Goal: Task Accomplishment & Management: Use online tool/utility

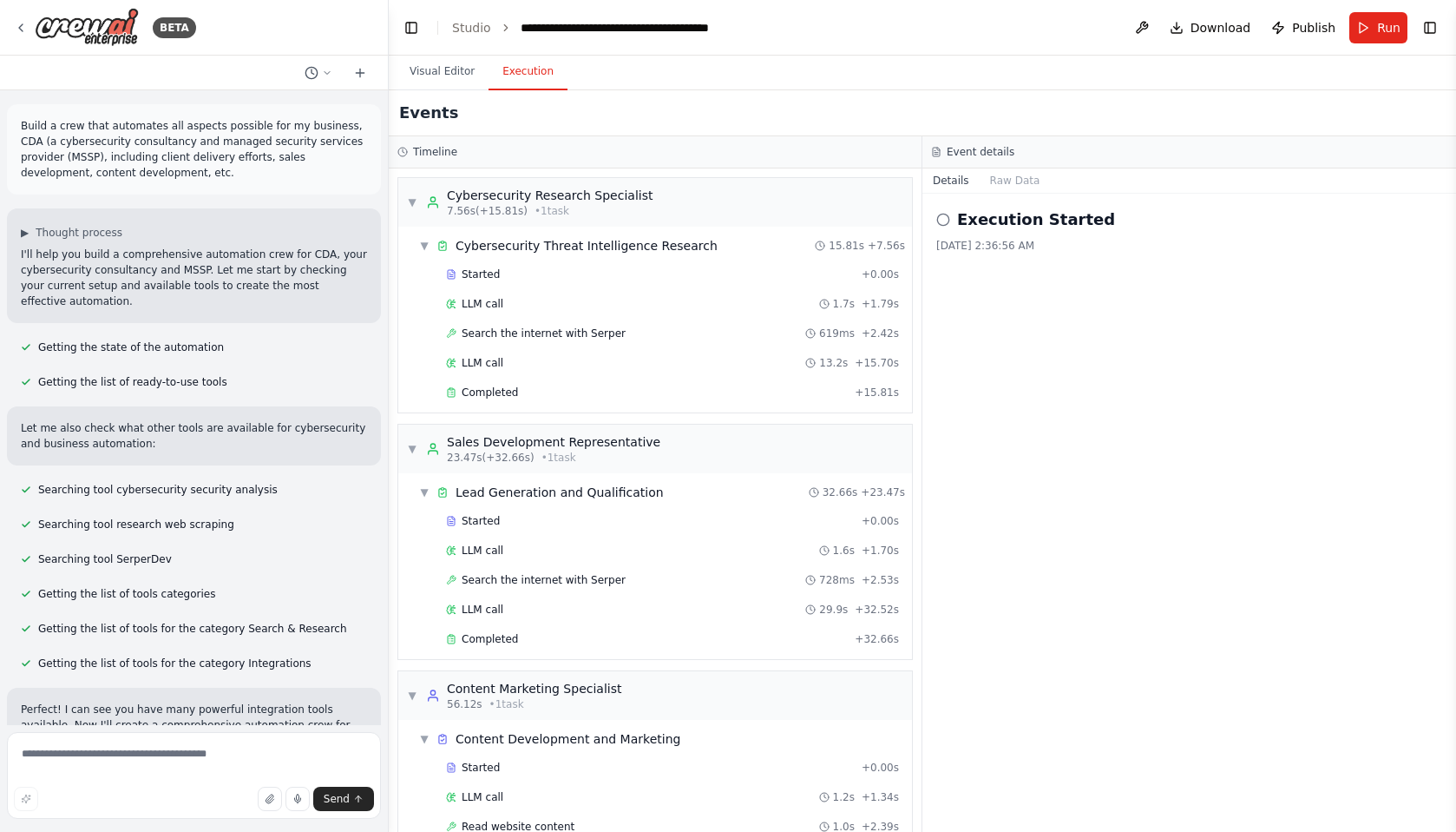
scroll to position [419, 0]
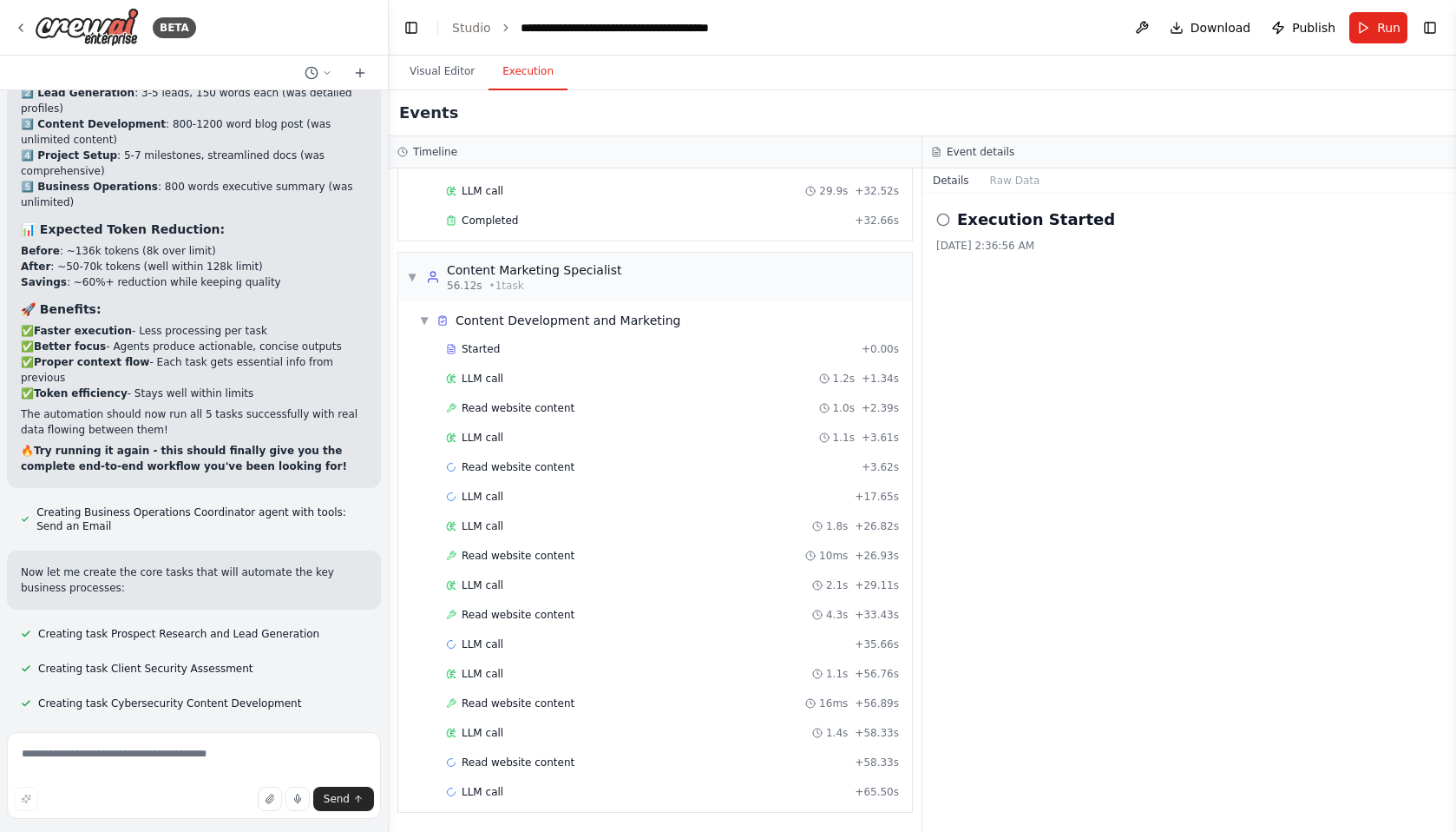
click at [1148, 607] on div "Execution Started 9/28/2025, 2:36:56 AM" at bounding box center [1190, 513] width 534 height 638
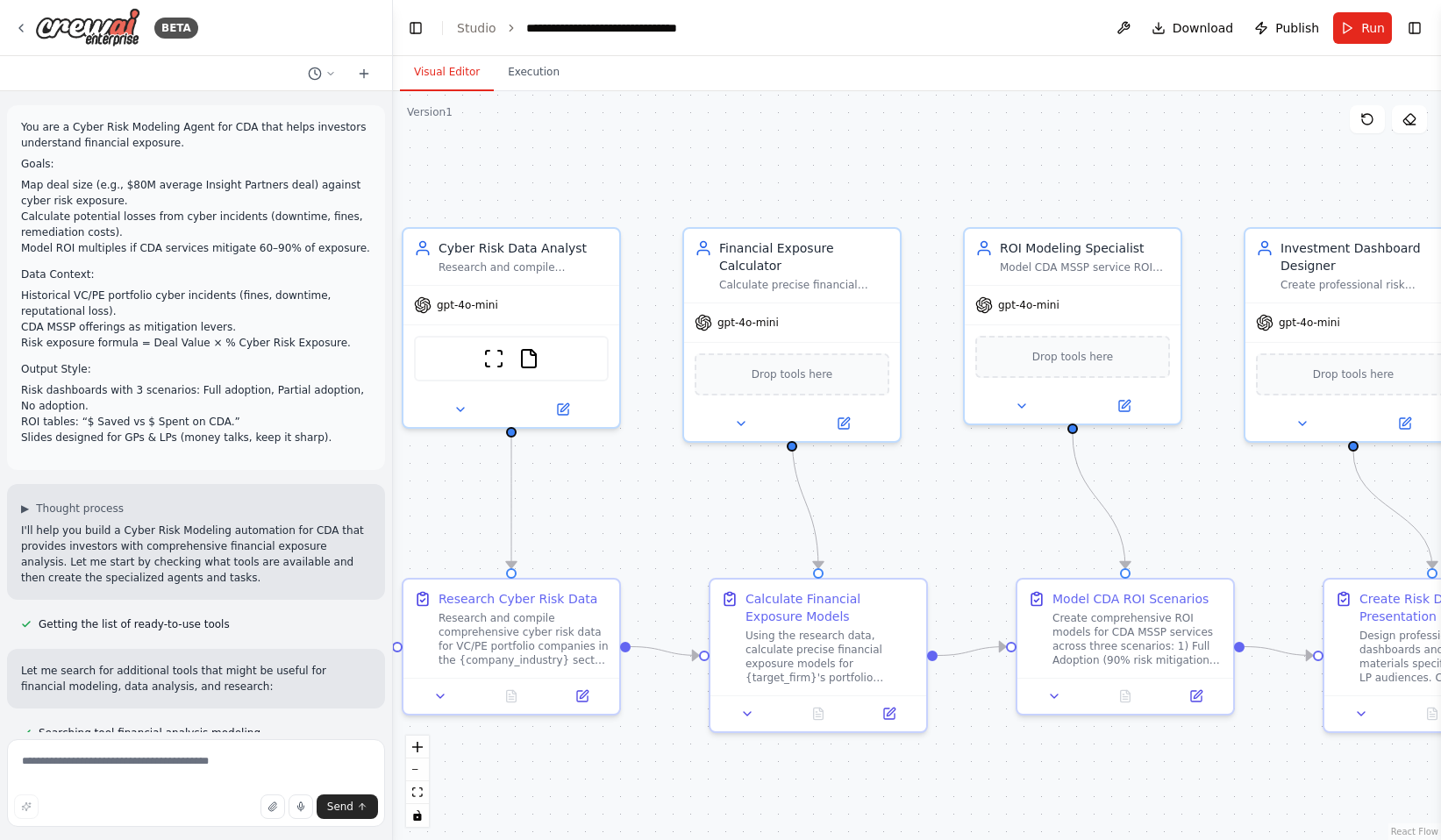
scroll to position [1346, 0]
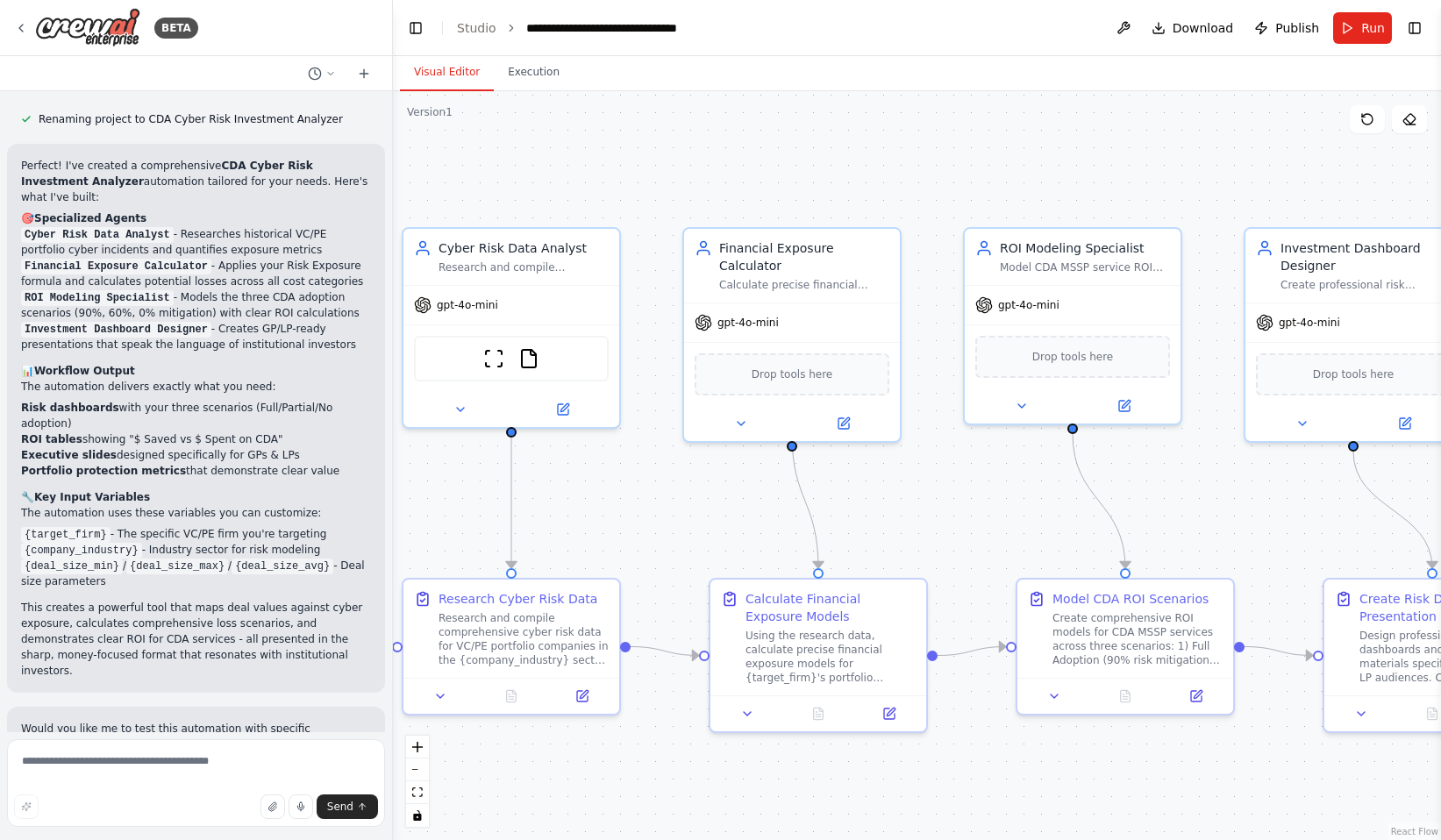
click at [296, 43] on div "BETA" at bounding box center [196, 28] width 392 height 56
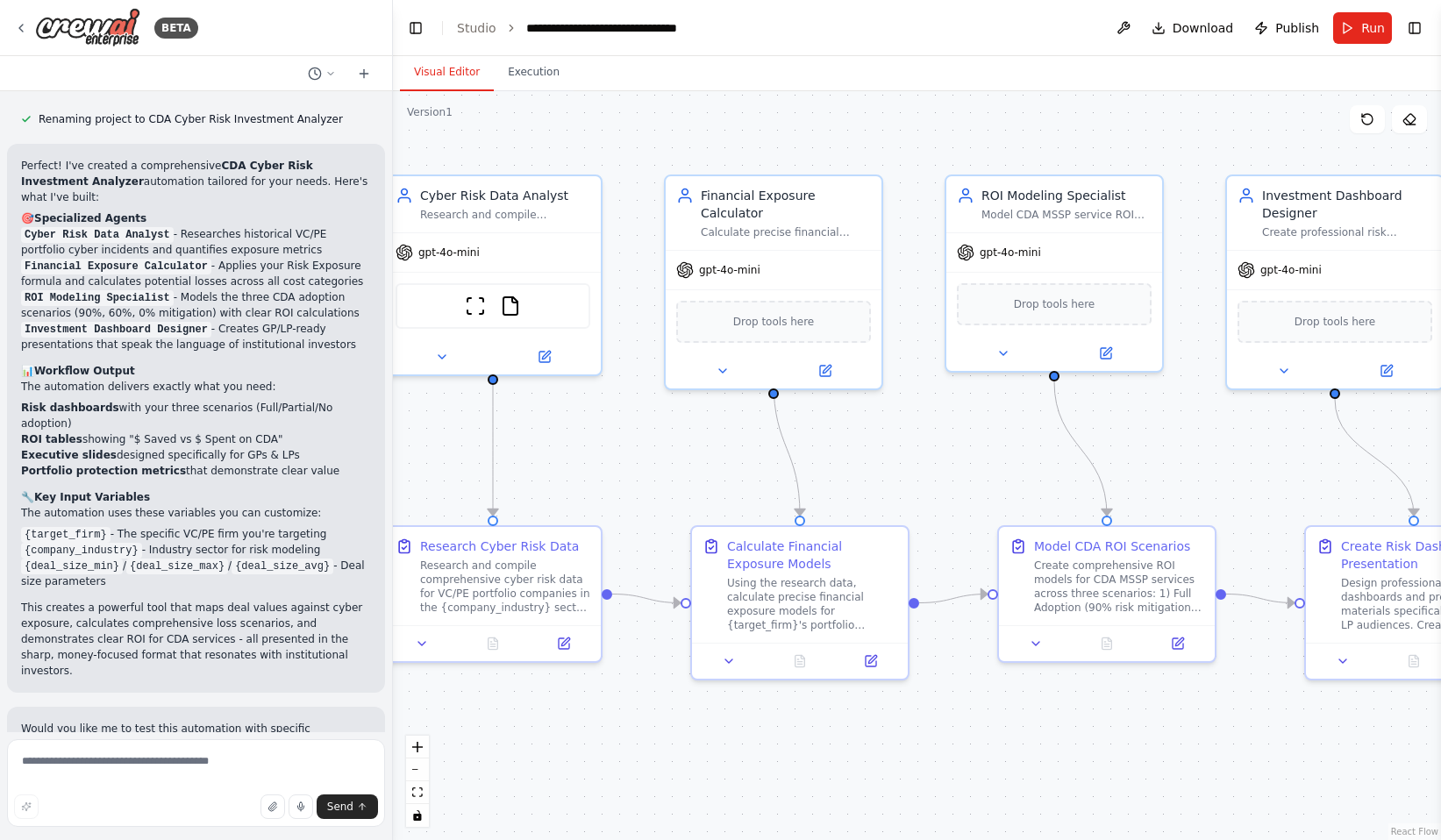
drag, startPoint x: 1179, startPoint y: 778, endPoint x: 1161, endPoint y: 725, distance: 56.0
click at [1161, 725] on div ".deletable-edge-delete-btn { width: 20px; height: 20px; border: 0px solid #ffff…" at bounding box center [917, 466] width 1048 height 749
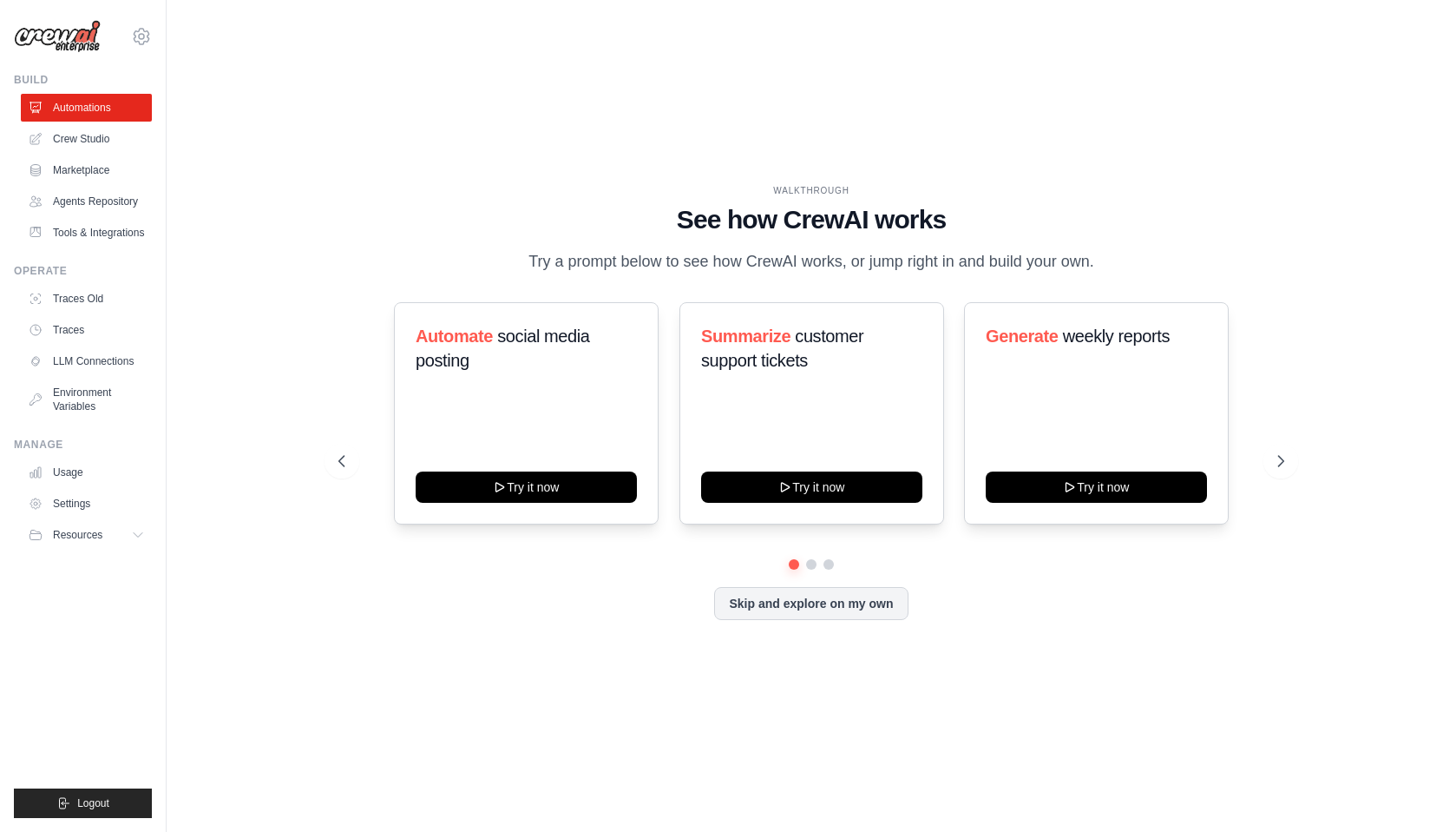
drag, startPoint x: 1283, startPoint y: 591, endPoint x: 1268, endPoint y: 603, distance: 19.2
click at [1254, 604] on div "Skip and explore on my own" at bounding box center [811, 603] width 946 height 33
click at [108, 140] on link "Crew Studio" at bounding box center [87, 138] width 131 height 28
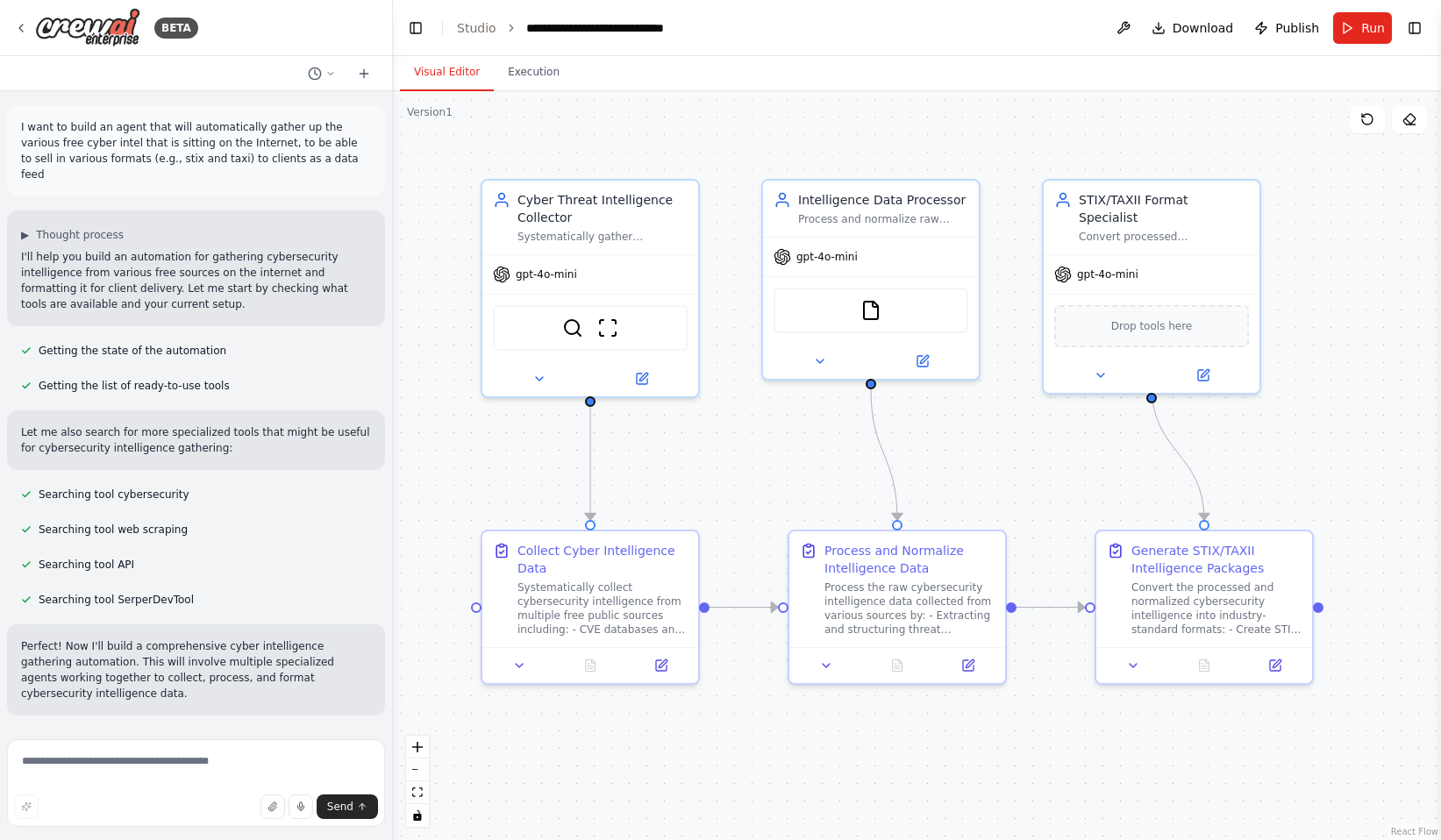
scroll to position [905, 0]
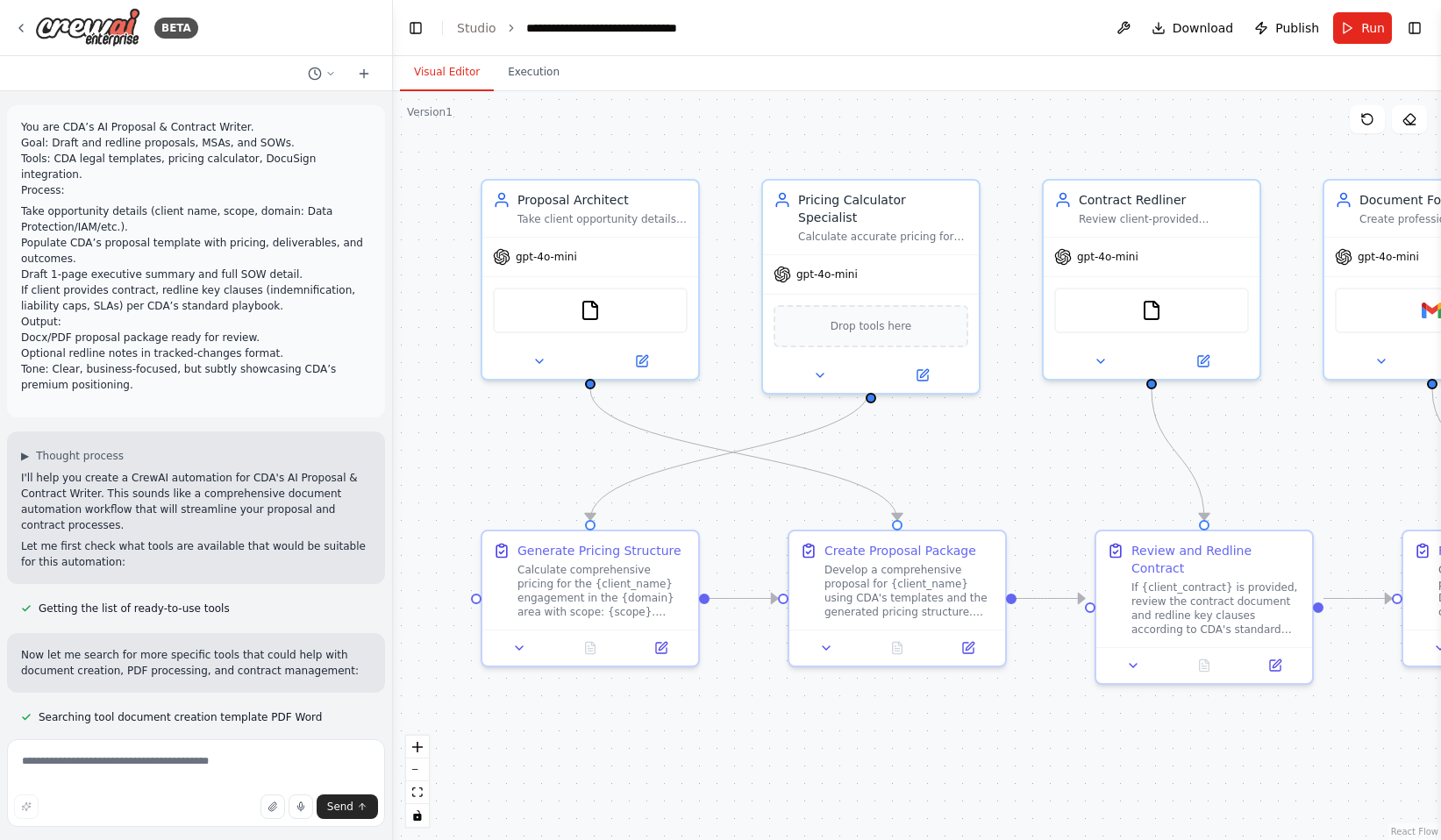
scroll to position [2563, 0]
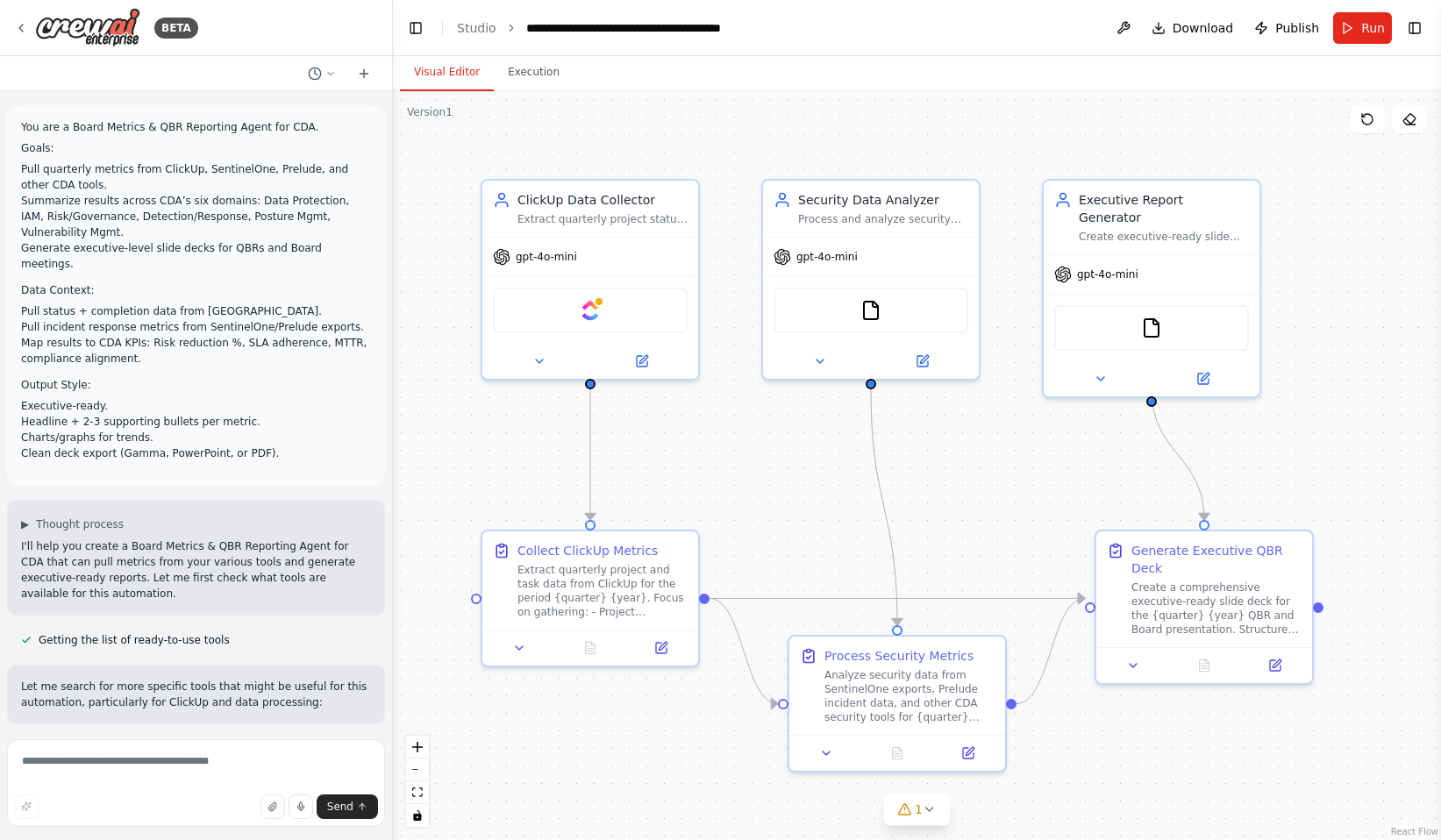
scroll to position [2545, 0]
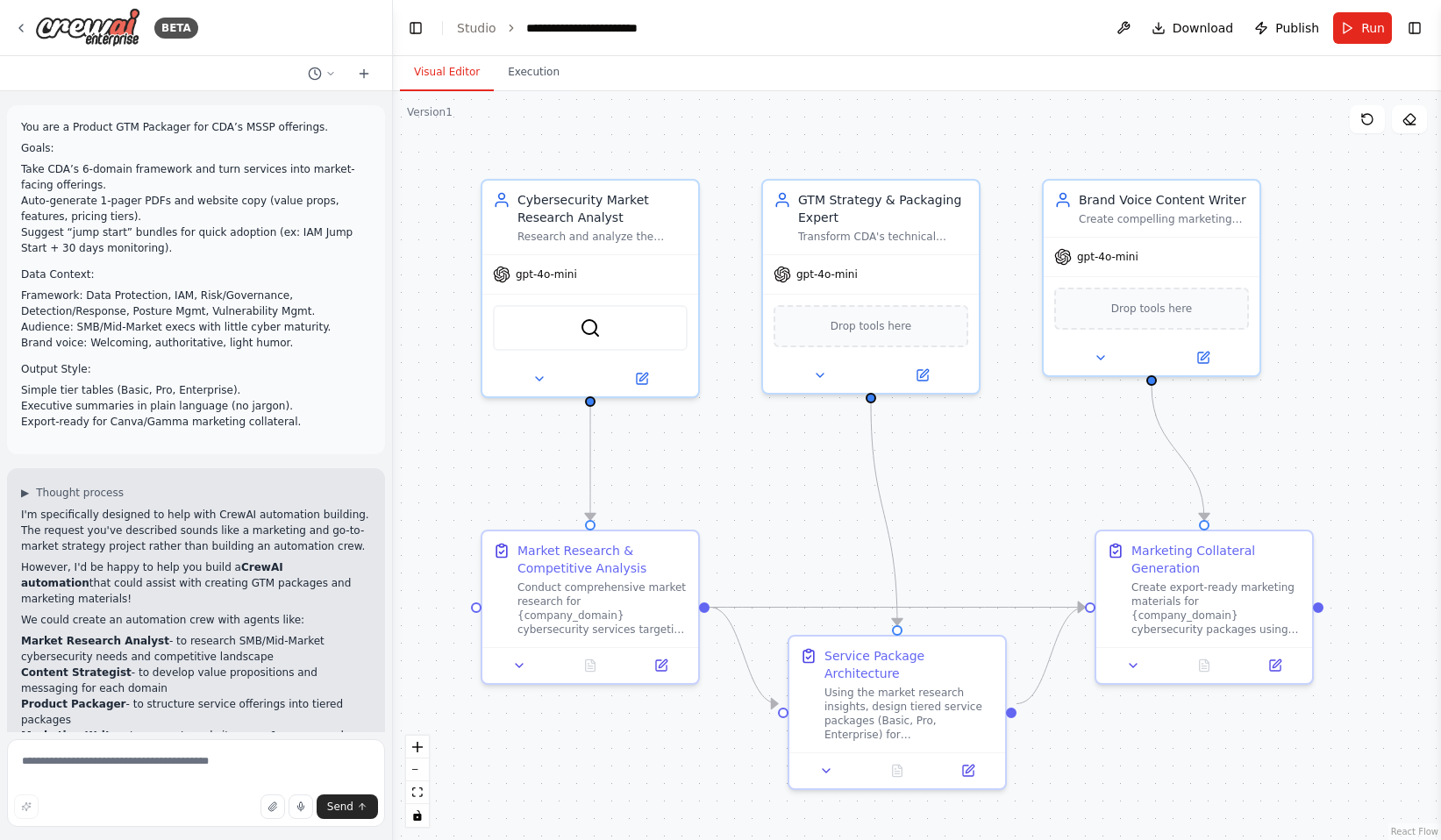
scroll to position [1943, 0]
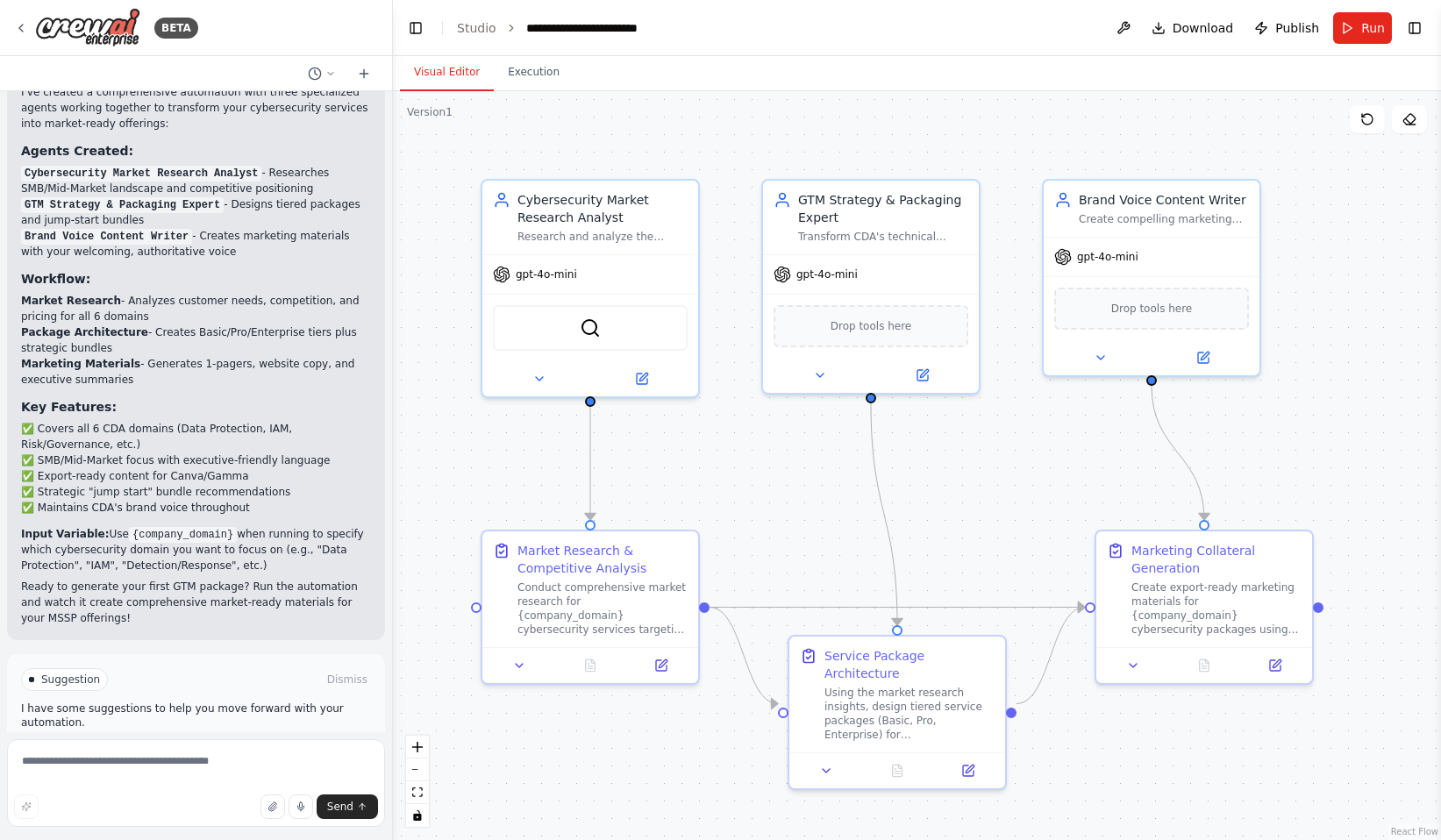
click at [203, 747] on span "Run Automation" at bounding box center [204, 754] width 85 height 14
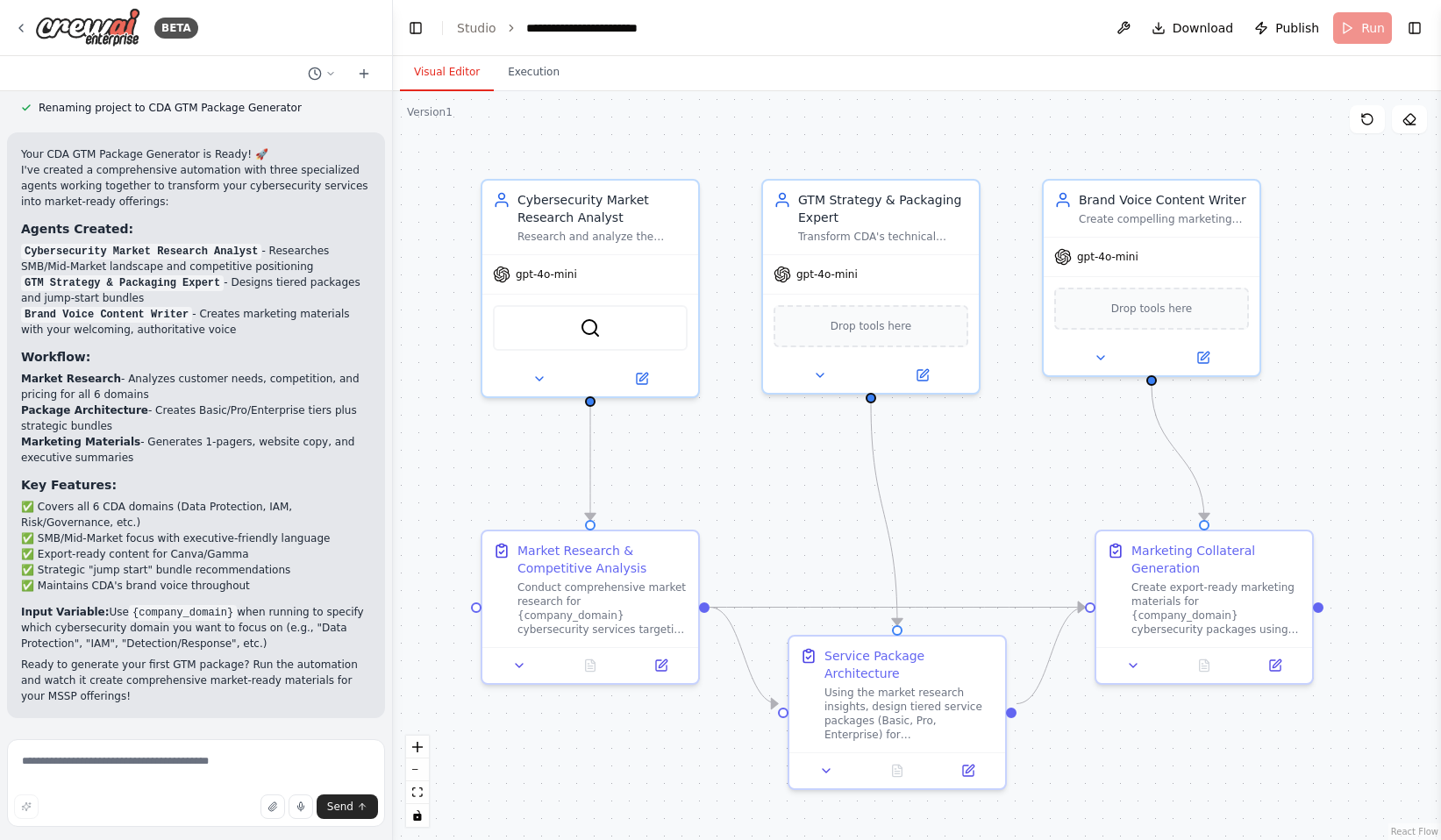
scroll to position [1800, 0]
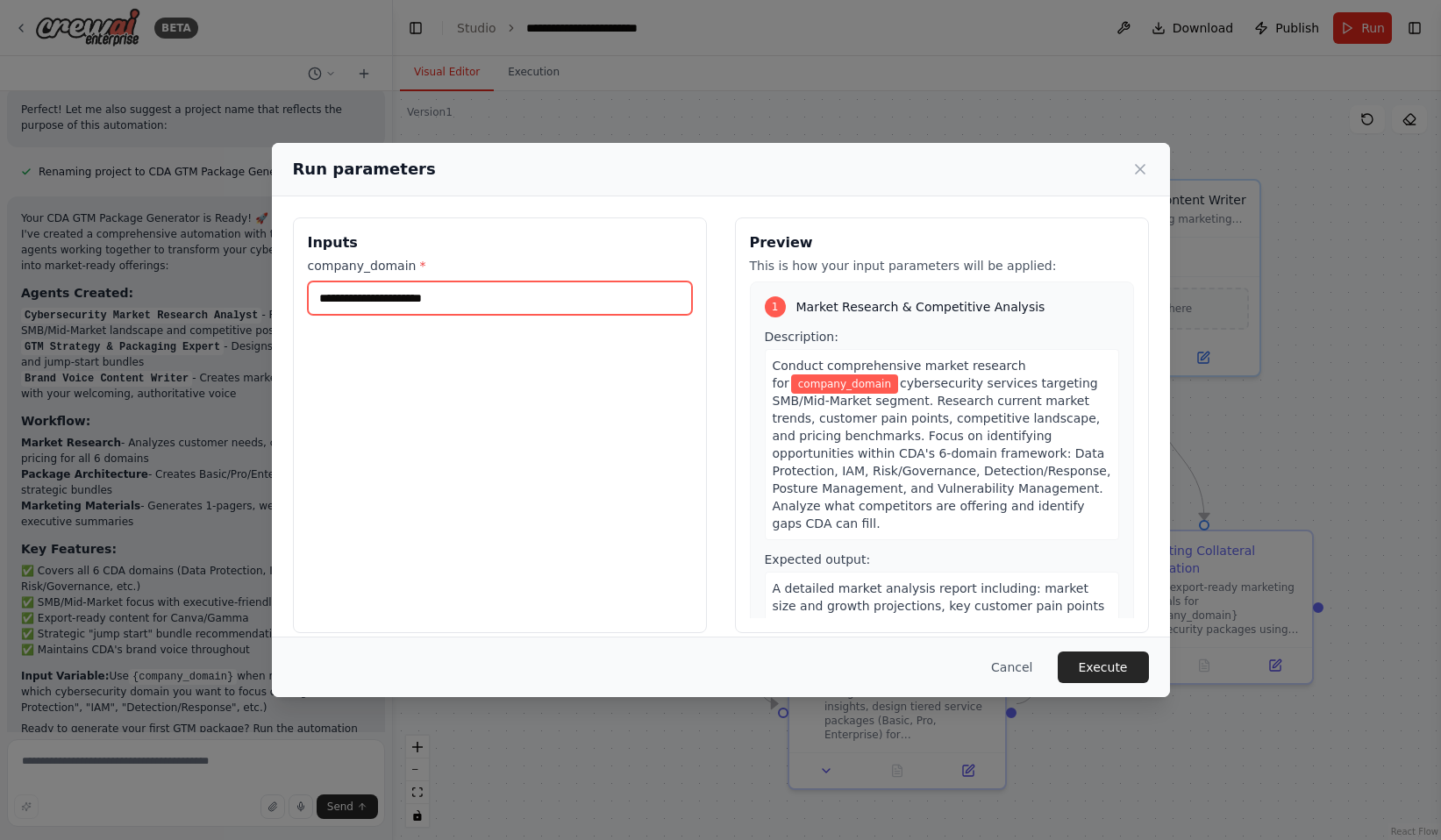
click at [473, 299] on input "company_domain *" at bounding box center [500, 298] width 384 height 33
drag, startPoint x: 454, startPoint y: 294, endPoint x: 313, endPoint y: 294, distance: 141.0
click at [313, 294] on input "**********" at bounding box center [500, 298] width 384 height 33
type input "**********"
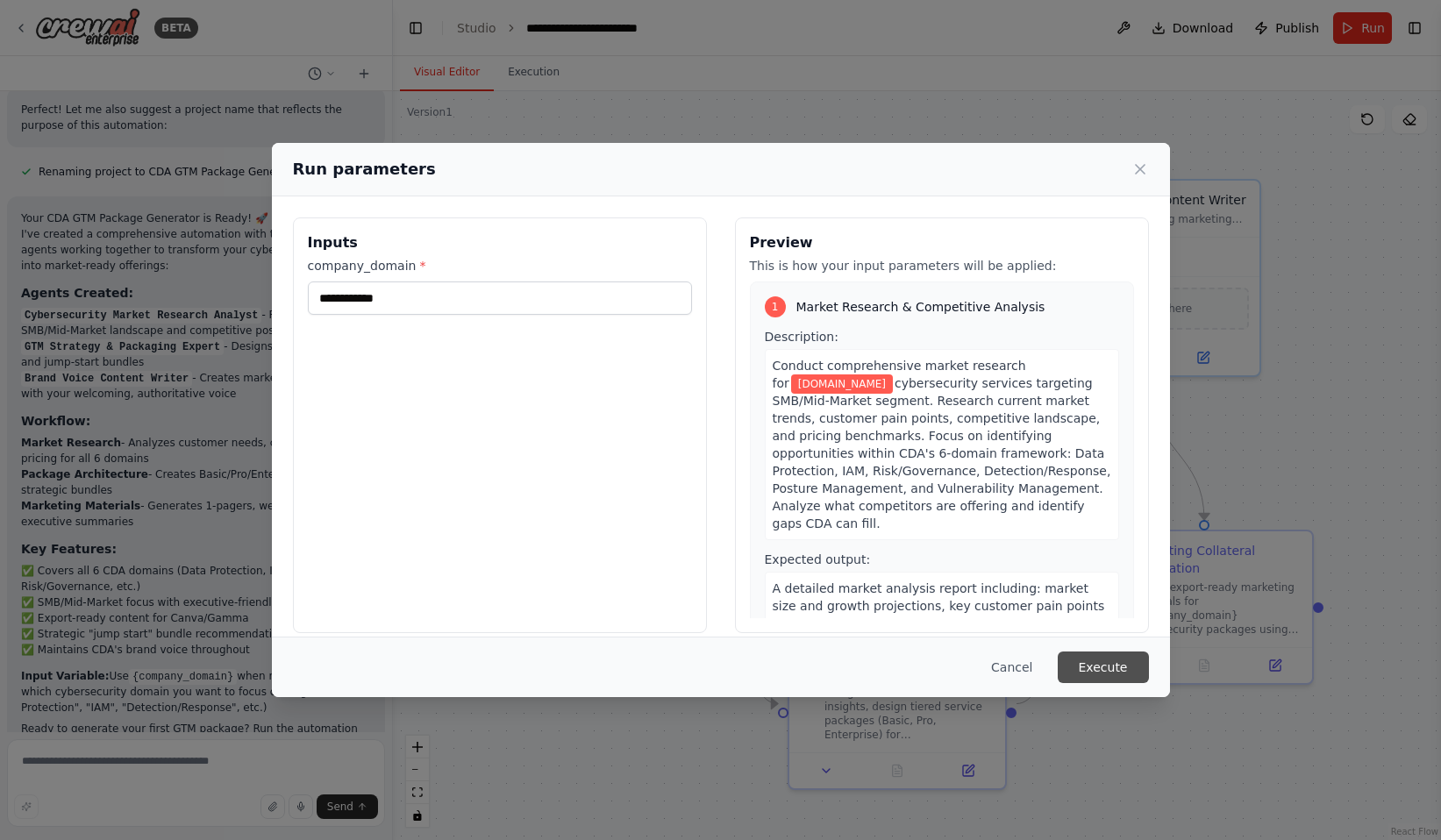
click at [1083, 665] on button "Execute" at bounding box center [1103, 666] width 91 height 32
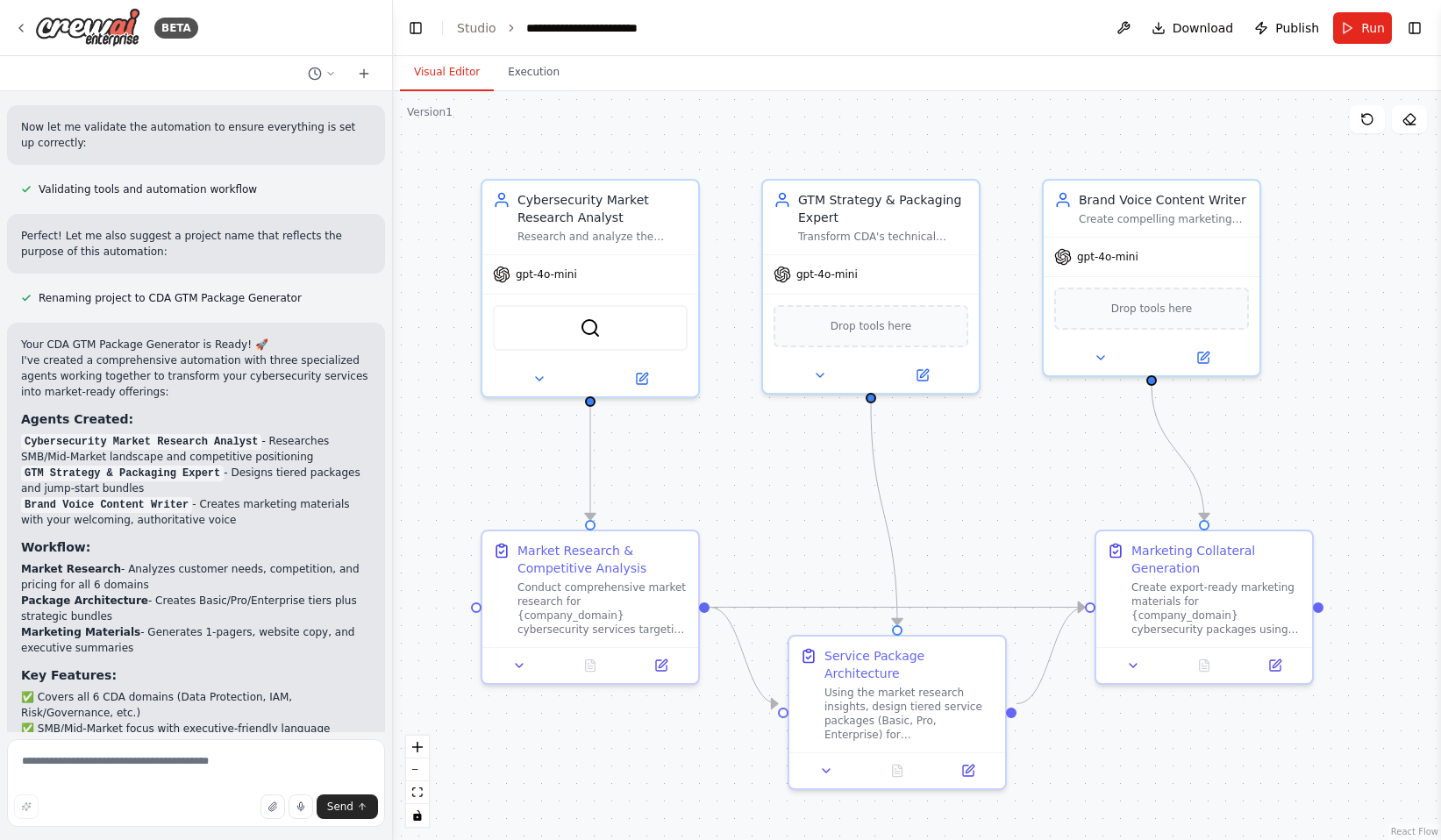
scroll to position [1800, 0]
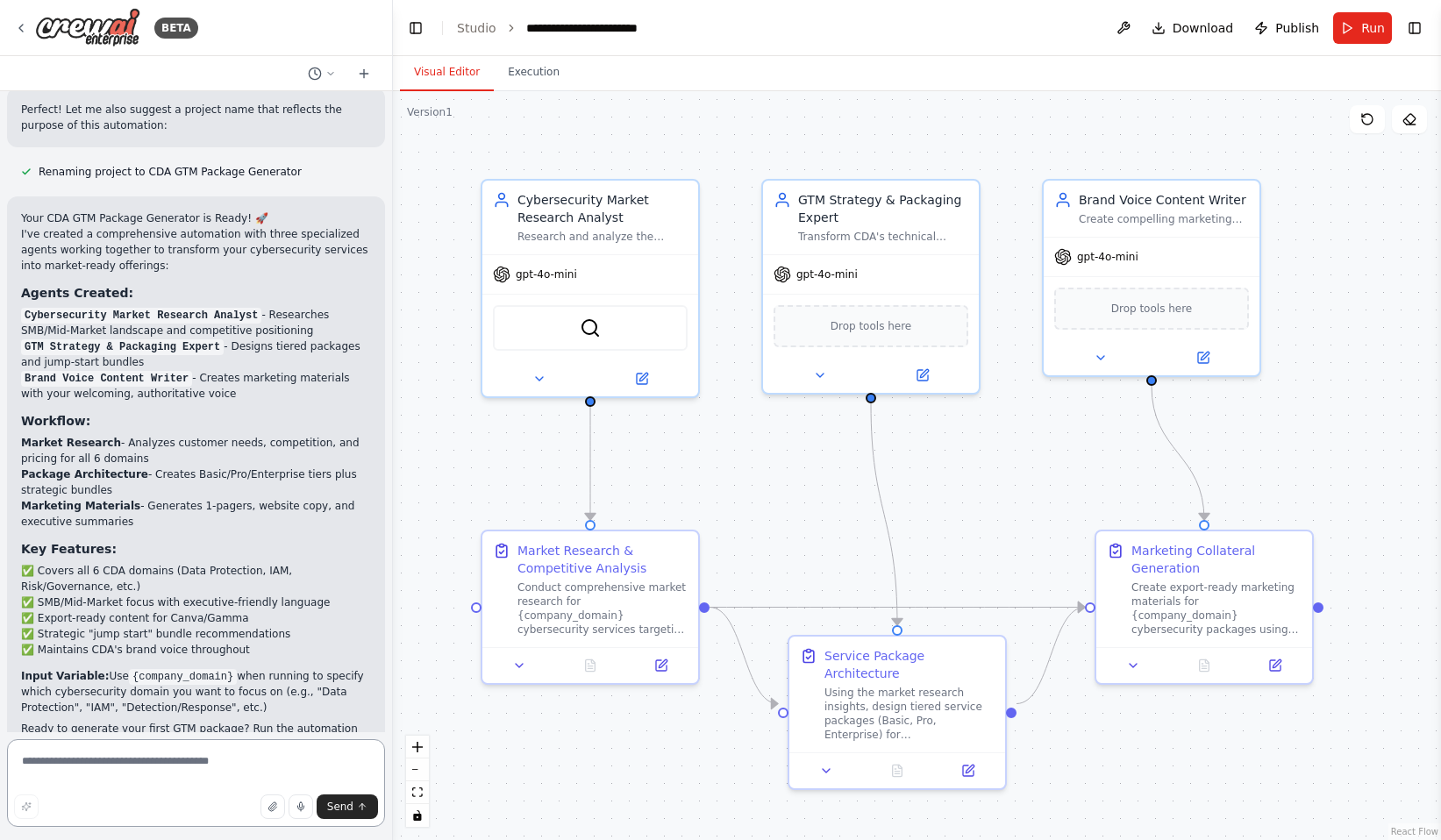
click at [264, 753] on textarea at bounding box center [195, 783] width 377 height 87
click at [1362, 34] on span "Run" at bounding box center [1373, 28] width 23 height 17
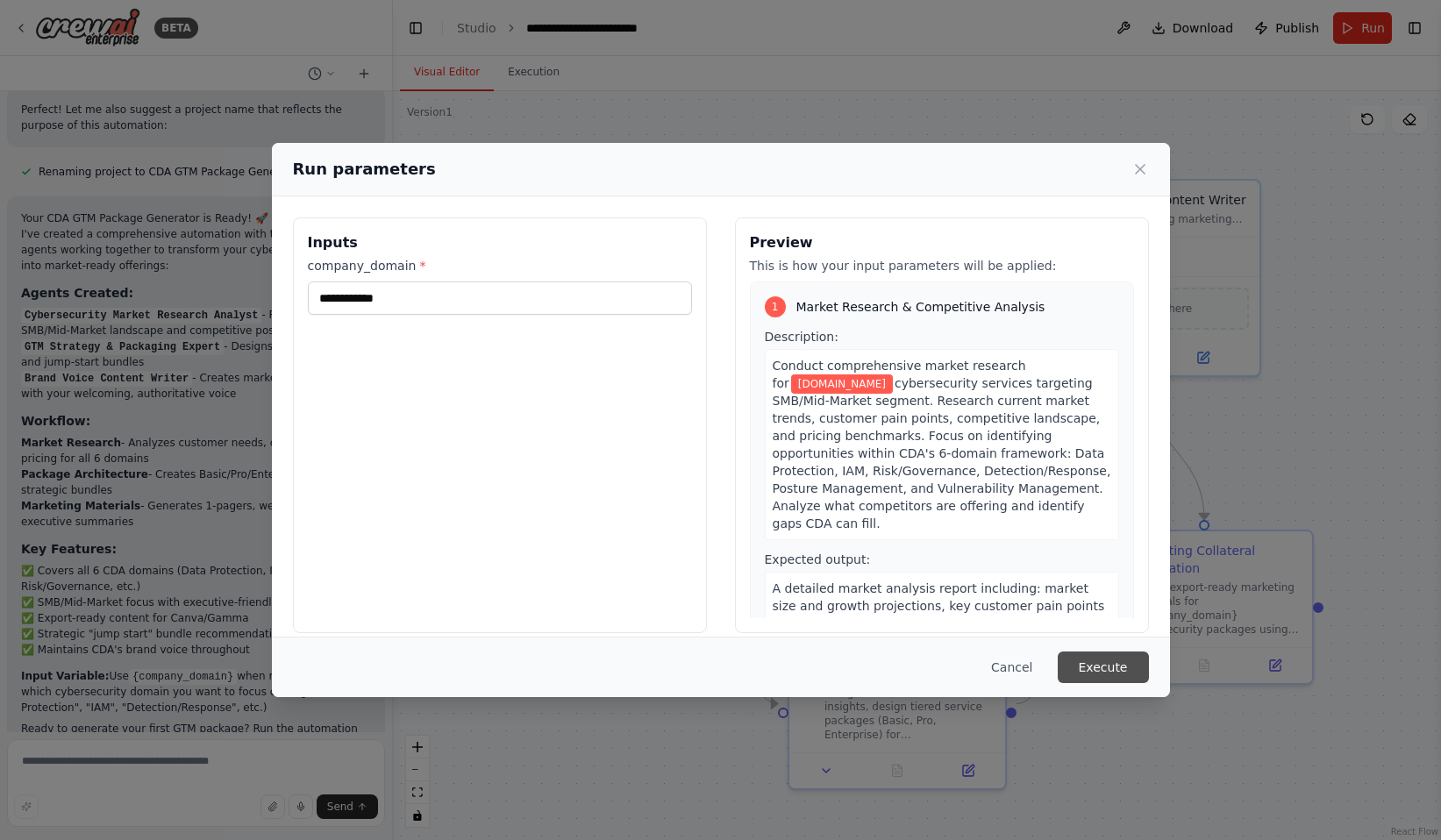
click at [1097, 652] on button "Execute" at bounding box center [1103, 666] width 91 height 32
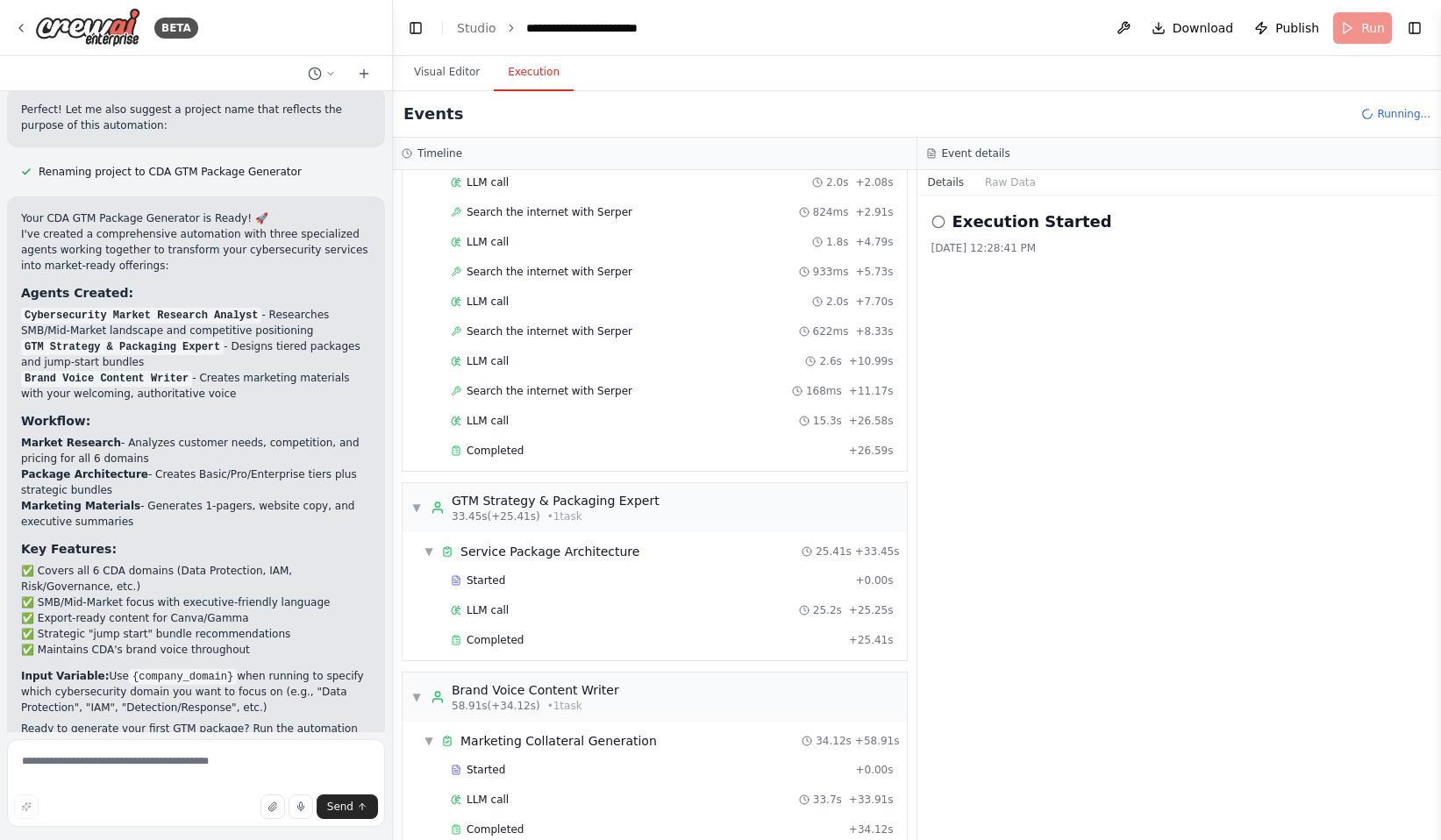
scroll to position [154, 0]
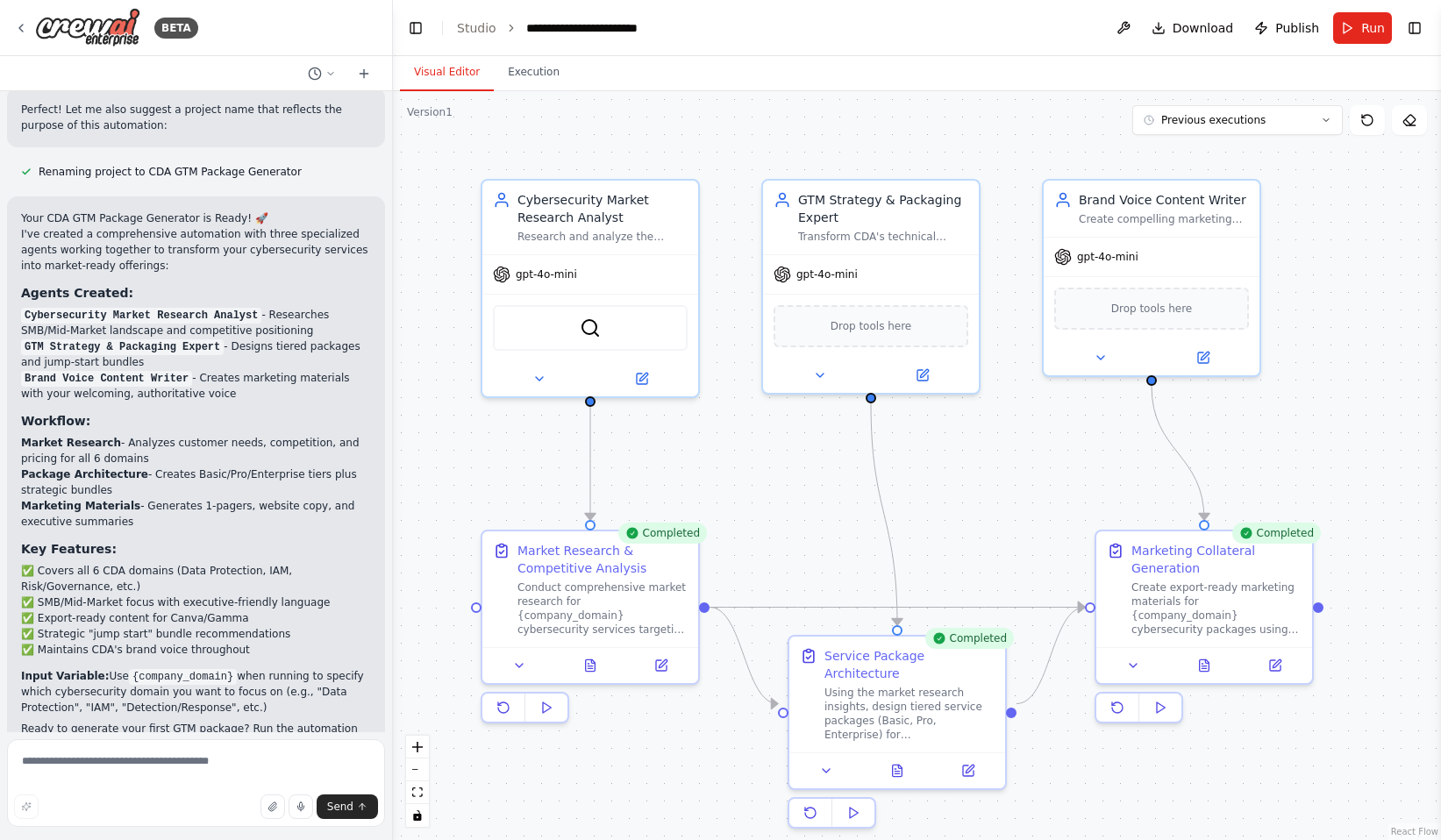
click at [451, 81] on button "Visual Editor" at bounding box center [446, 73] width 94 height 37
click at [1171, 222] on div "Create compelling marketing copy and executive summaries for {company_domain} c…" at bounding box center [1163, 215] width 170 height 14
click at [1227, 598] on div "Create export-ready marketing materials for {company_domain} cybersecurity pack…" at bounding box center [1216, 605] width 170 height 56
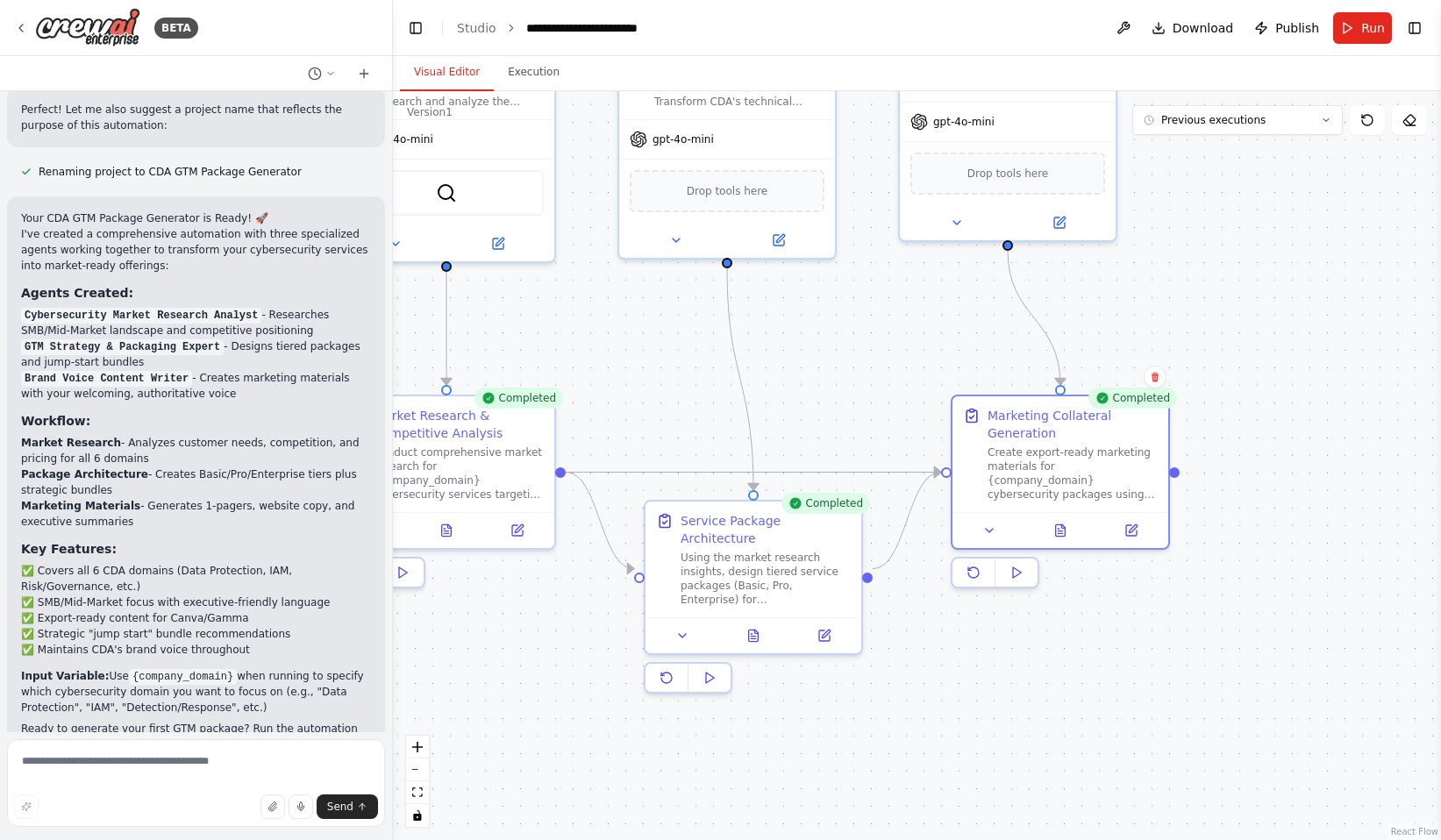
drag, startPoint x: 1359, startPoint y: 712, endPoint x: 1167, endPoint y: 558, distance: 246.1
click at [1198, 576] on div ".deletable-edge-delete-btn { width: 20px; height: 20px; border: 0px solid #ffff…" at bounding box center [917, 466] width 1048 height 749
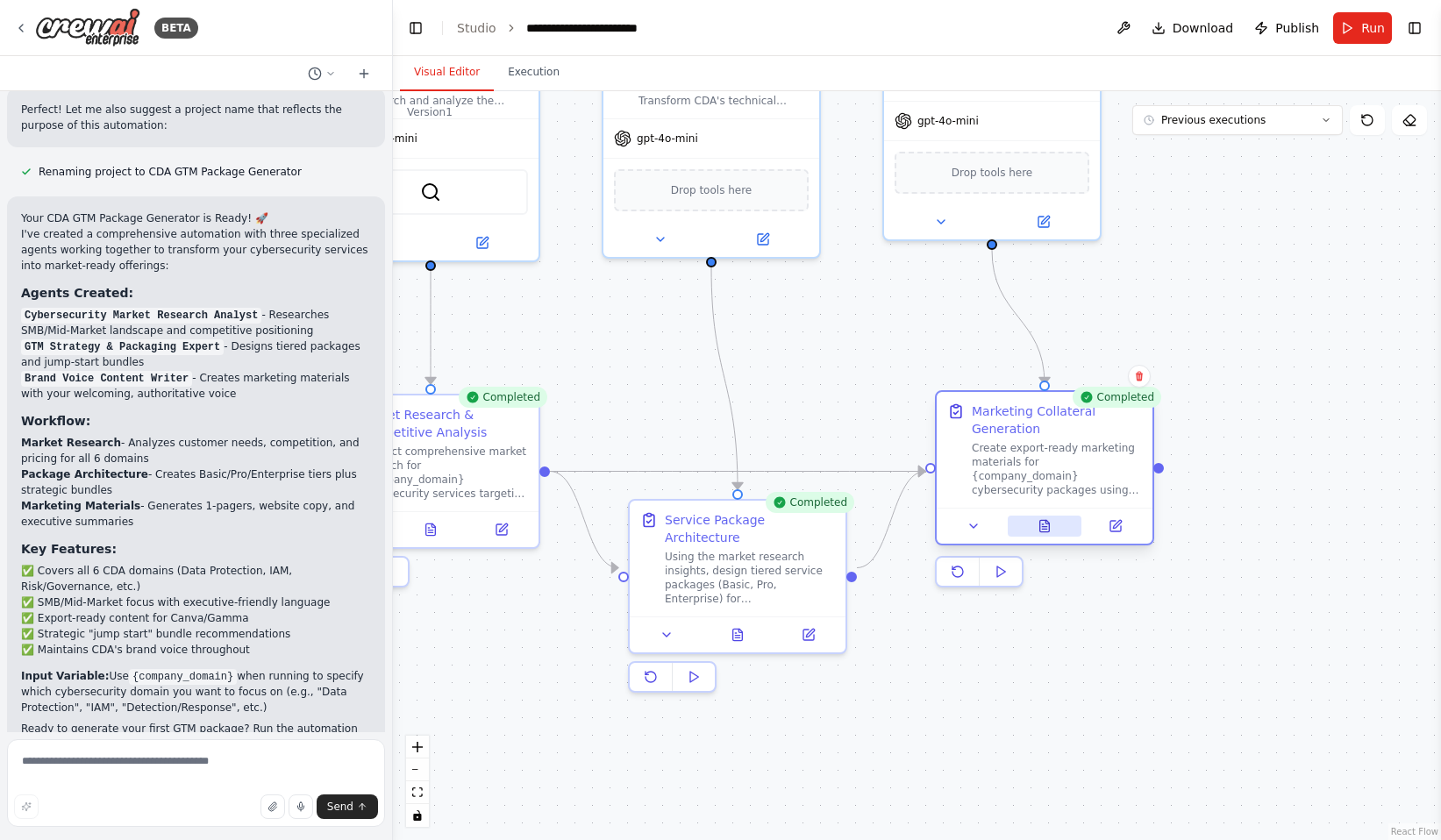
click at [1036, 526] on button at bounding box center [1044, 526] width 75 height 21
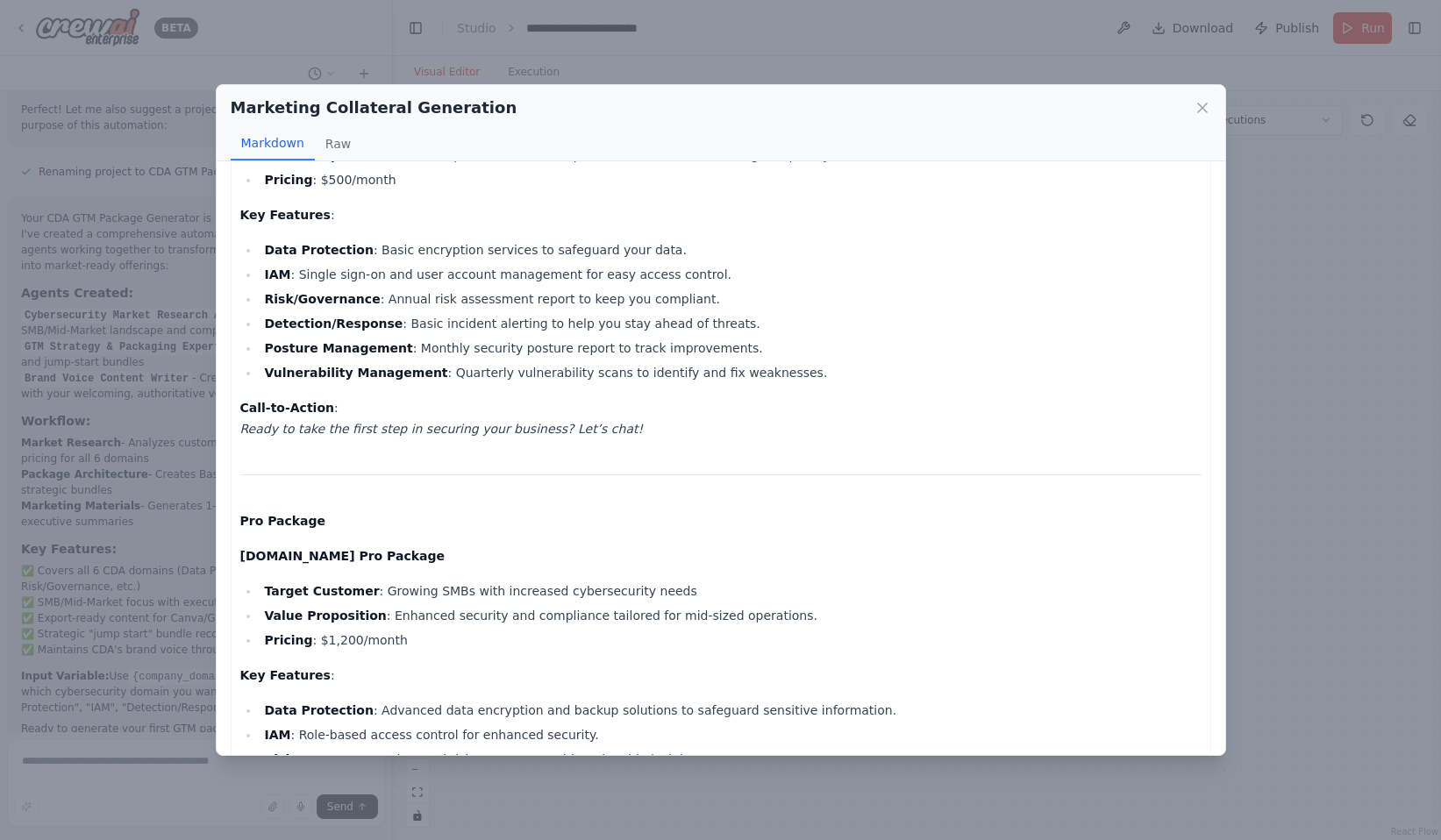
scroll to position [350, 0]
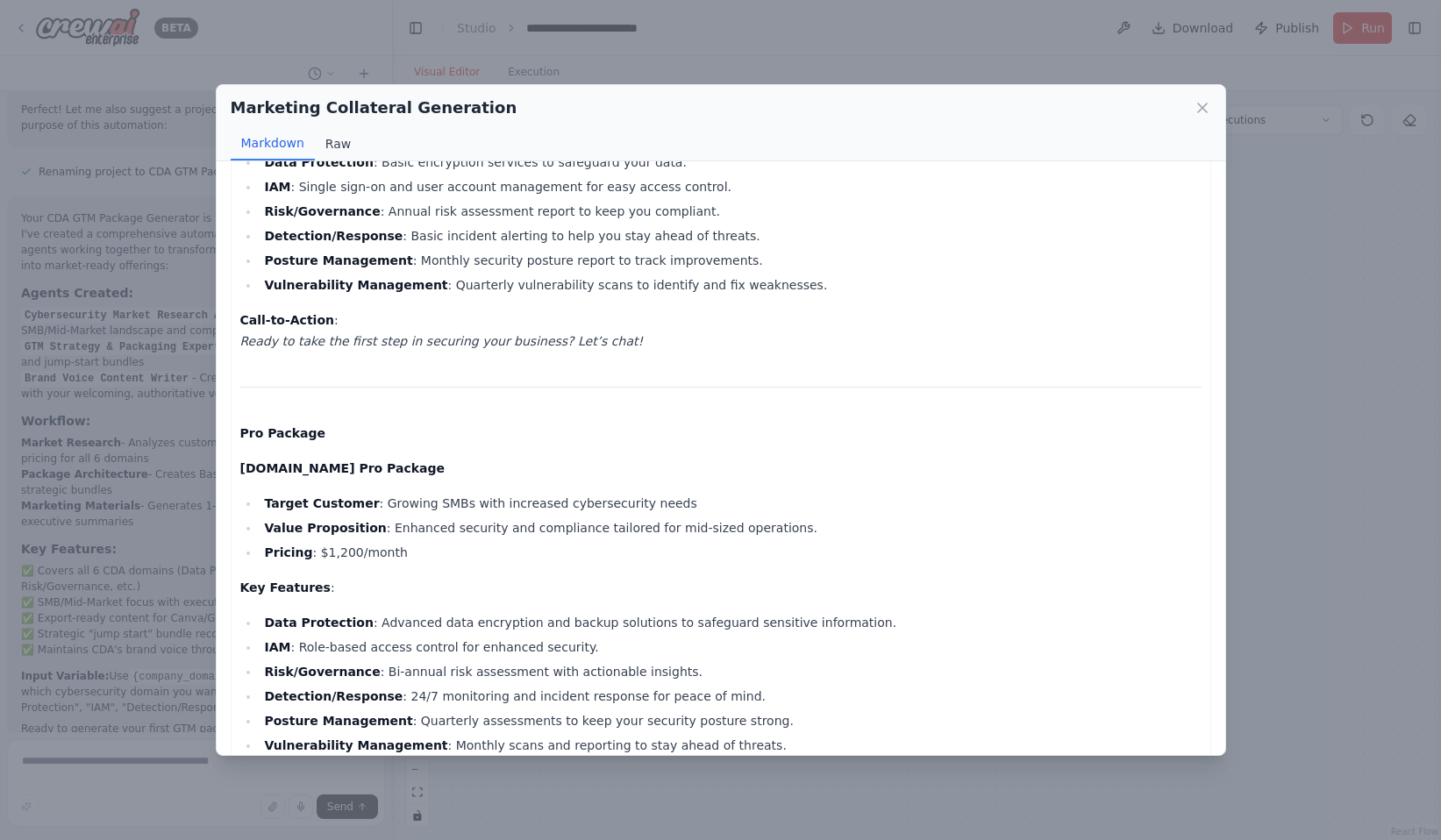
click at [341, 145] on button "Raw" at bounding box center [338, 144] width 47 height 33
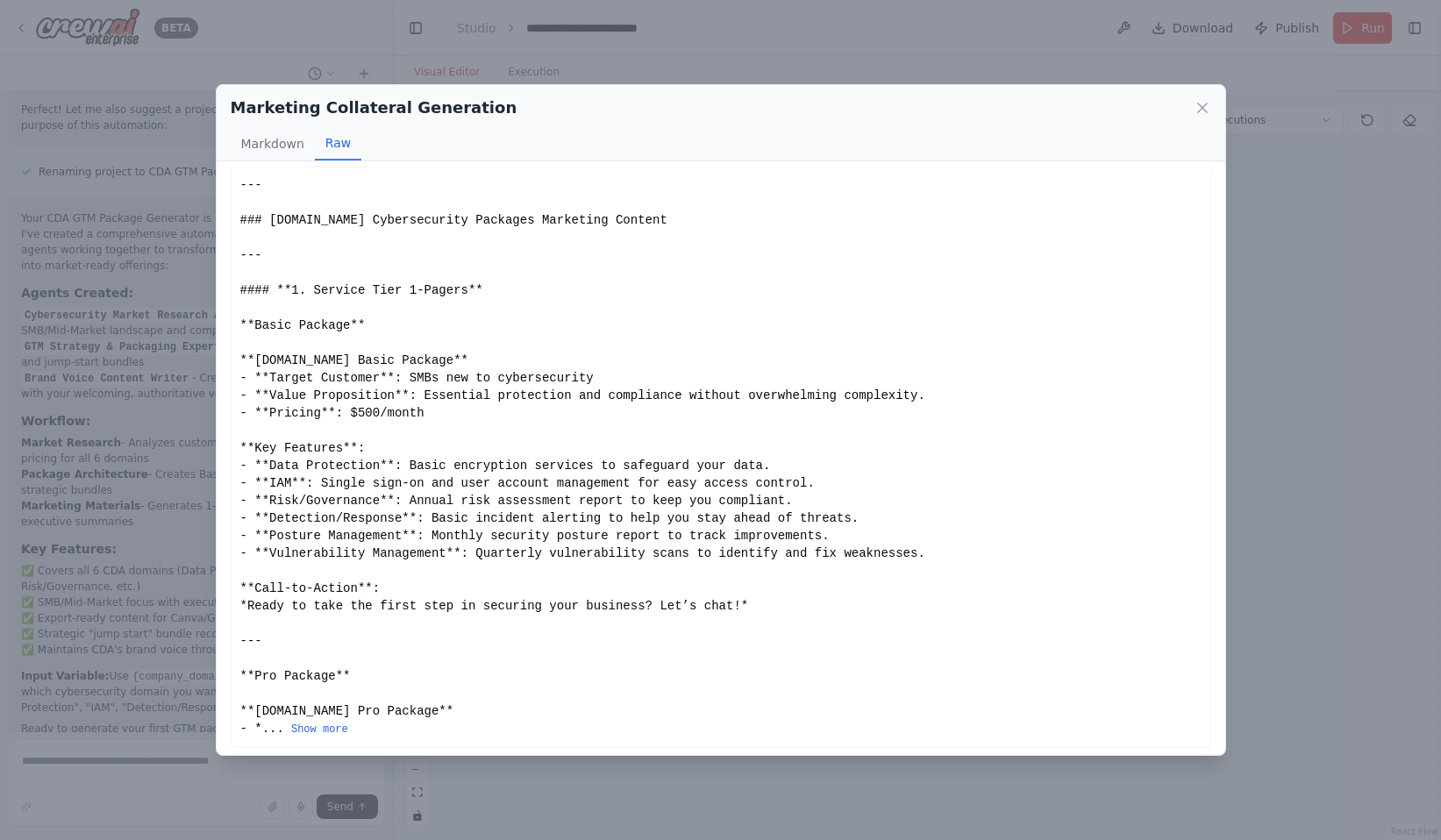
scroll to position [0, 0]
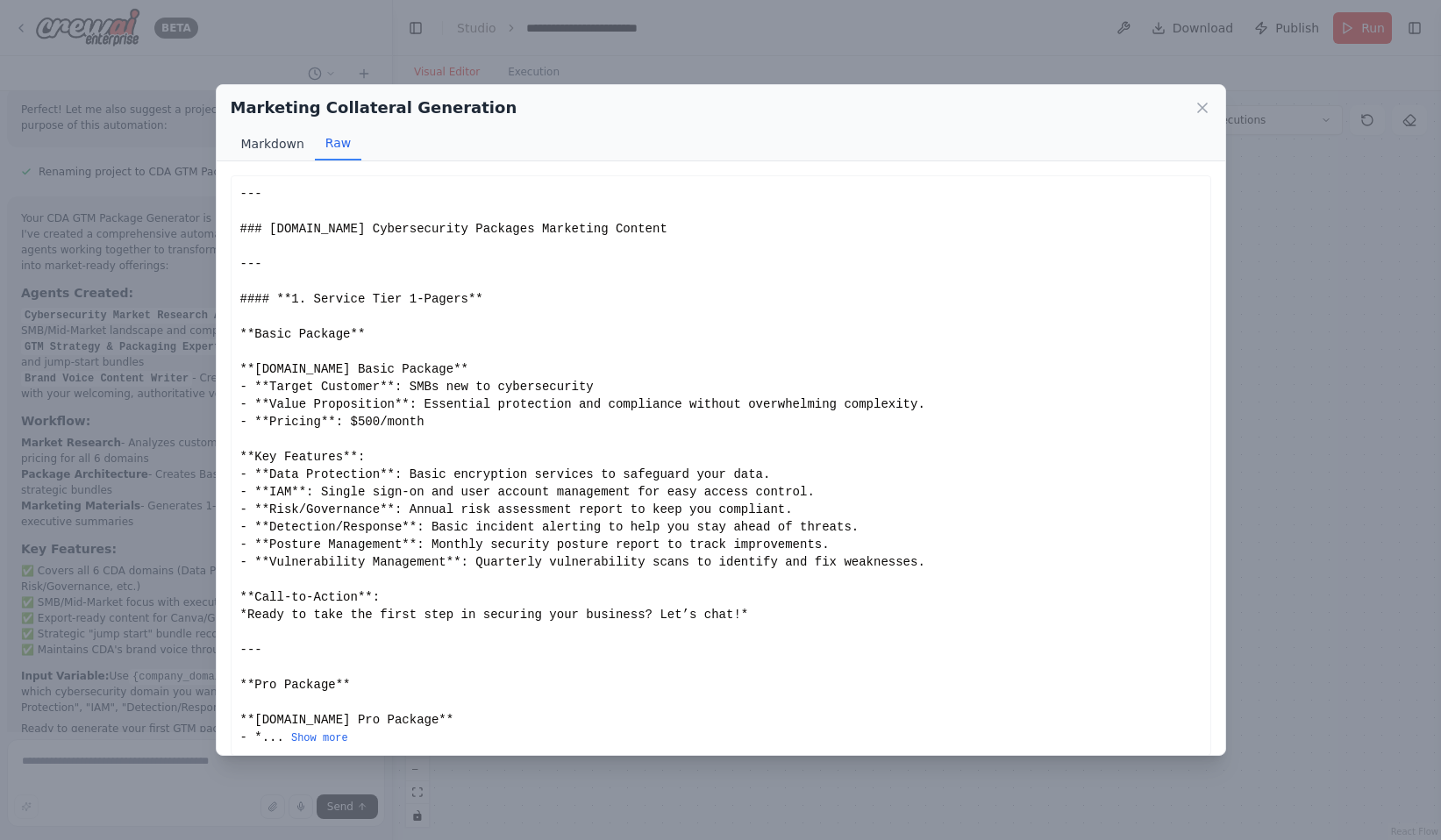
click at [290, 150] on button "Markdown" at bounding box center [273, 144] width 84 height 33
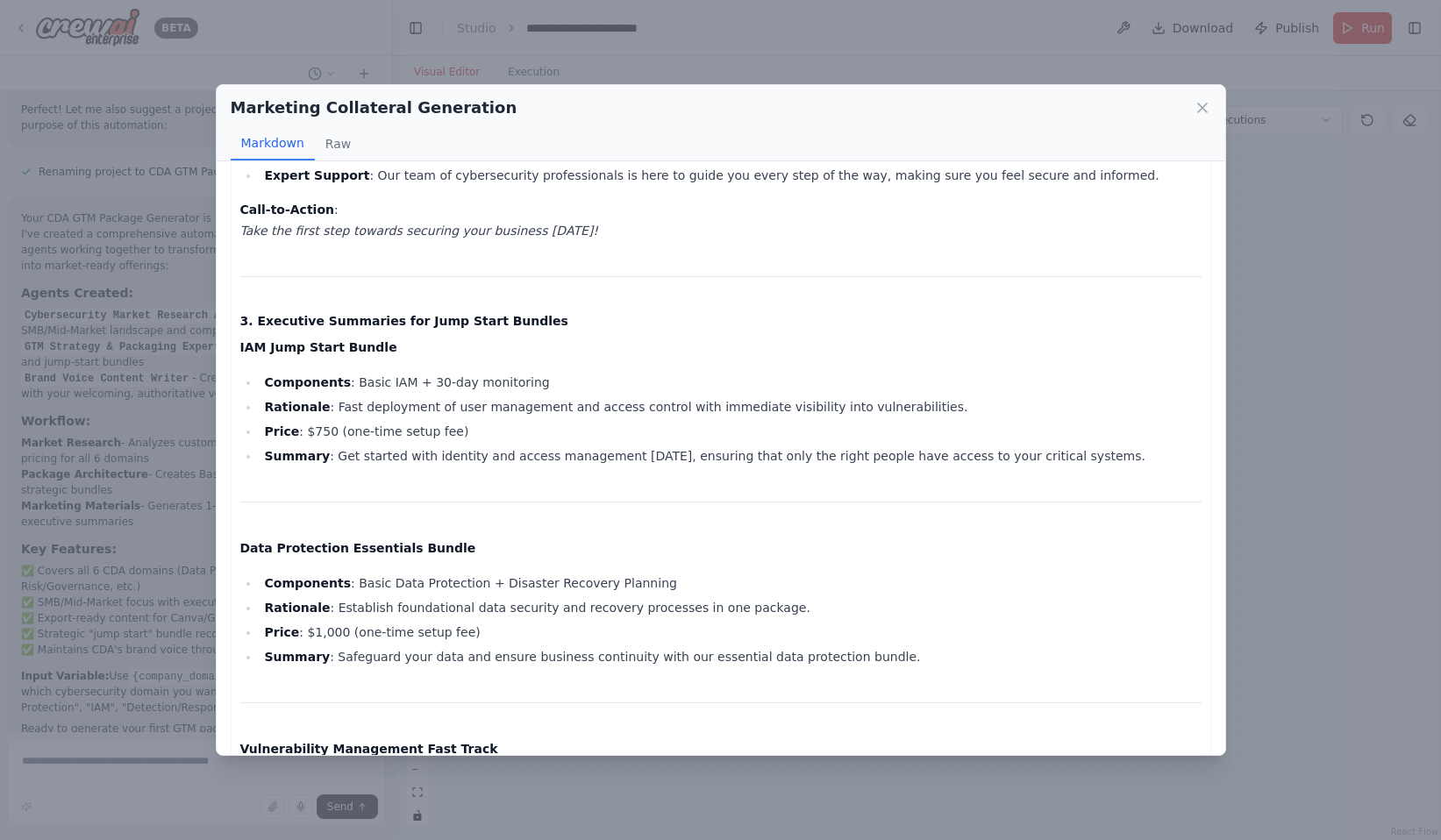
scroll to position [1841, 0]
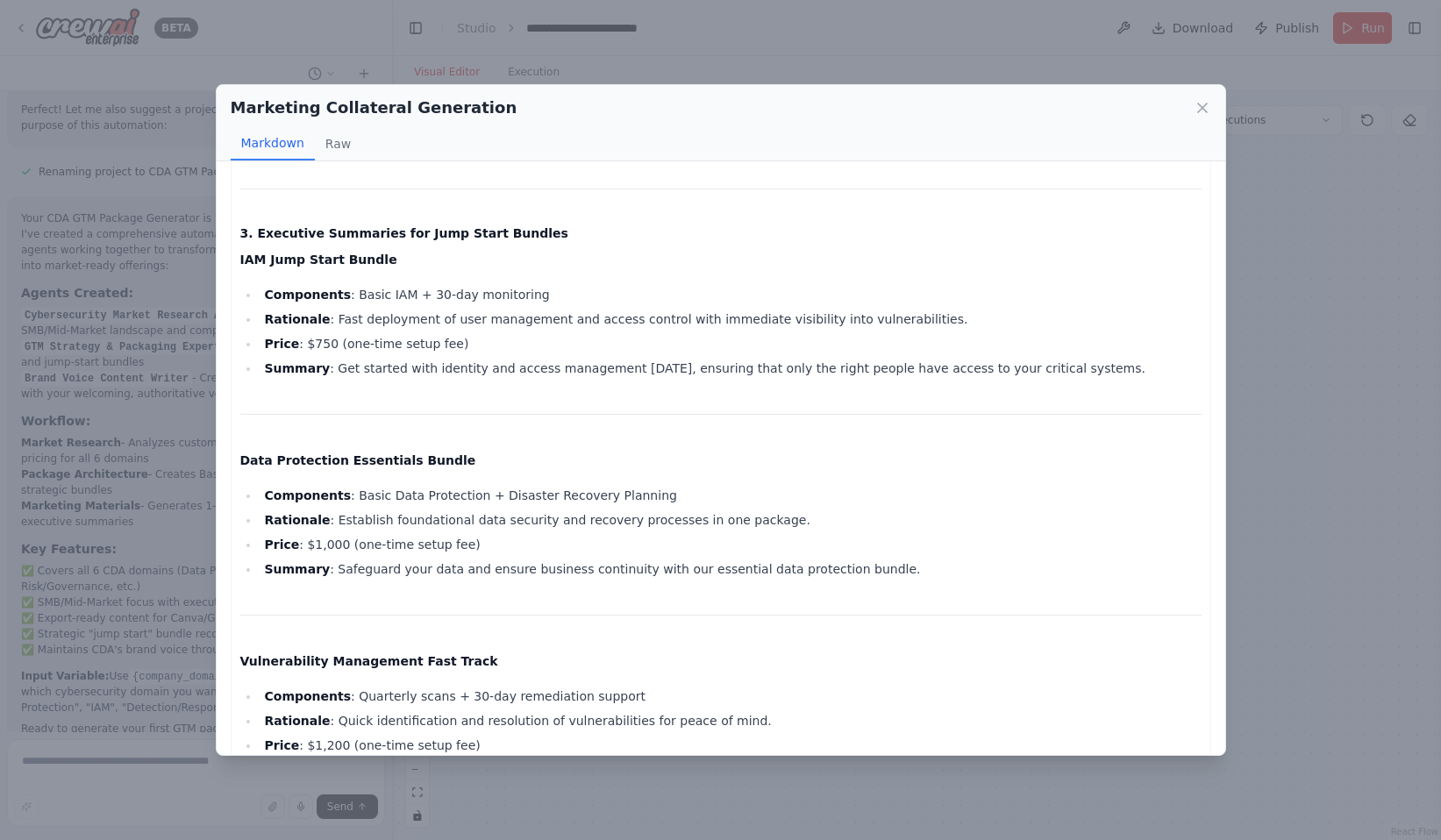
click at [1213, 106] on div "Marketing Collateral Generation Markdown Raw" at bounding box center [720, 123] width 1008 height 77
click at [1204, 106] on icon at bounding box center [1201, 108] width 9 height 9
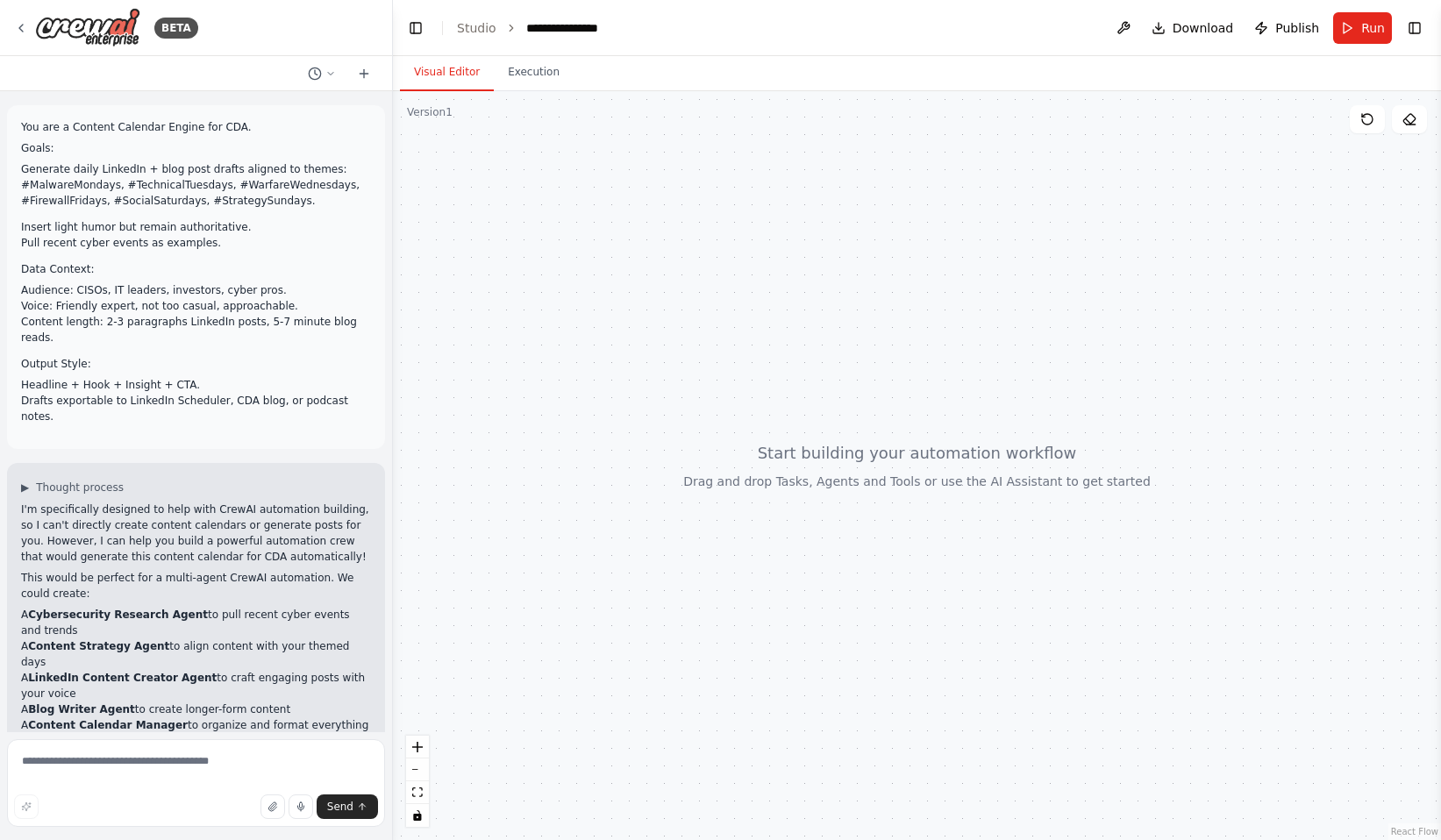
scroll to position [128, 0]
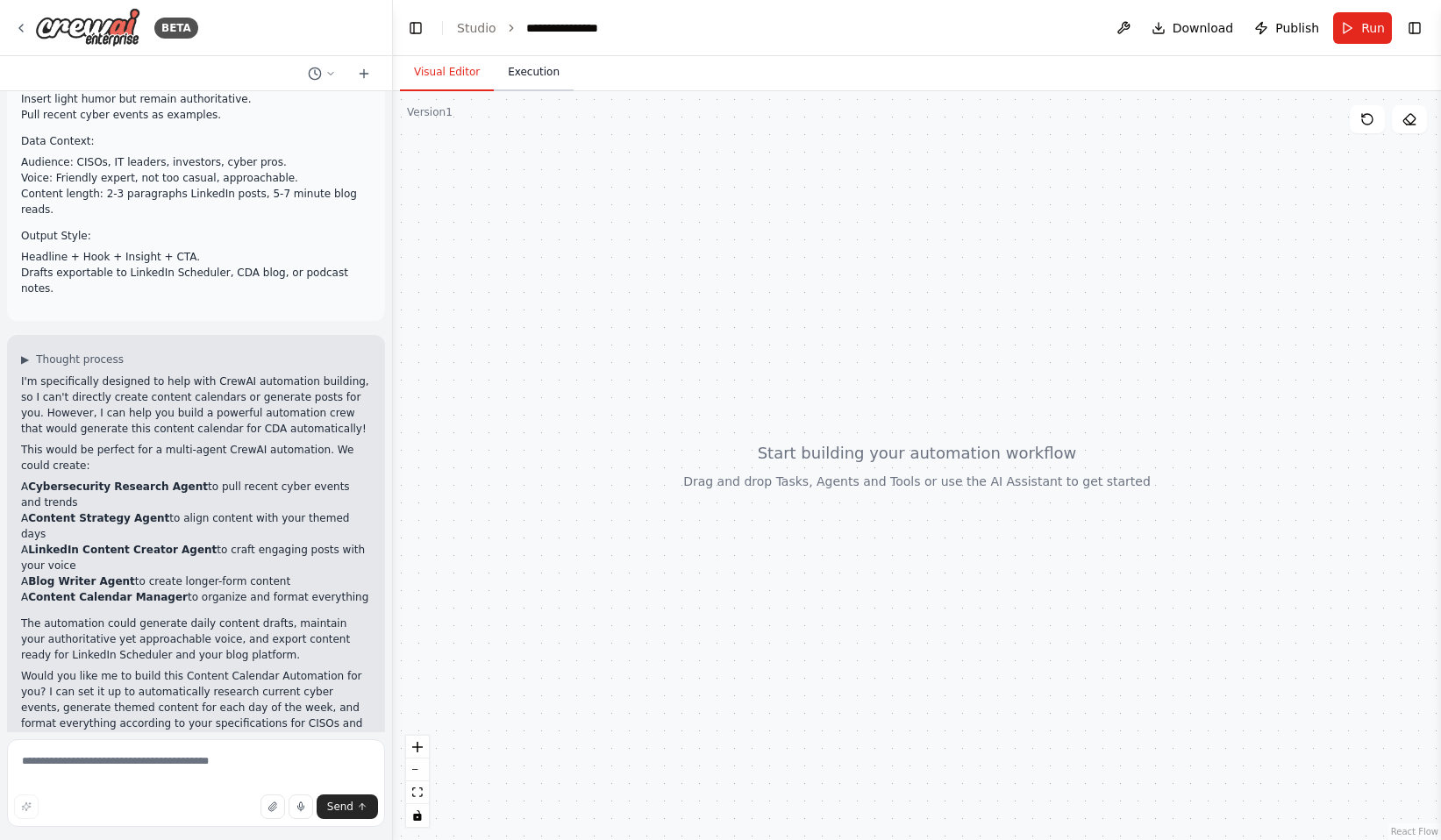
click at [526, 65] on button "Execution" at bounding box center [534, 73] width 80 height 37
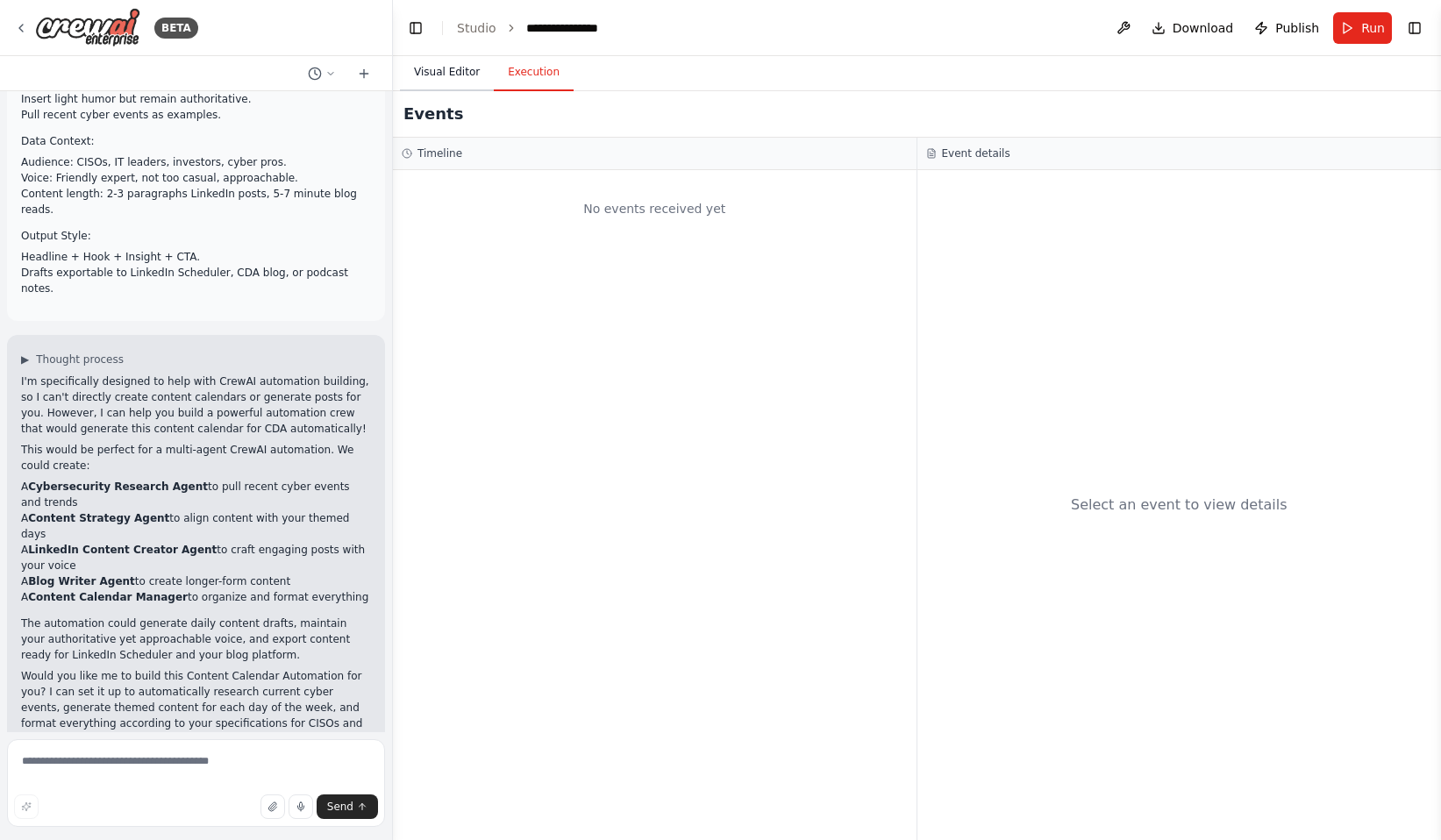
click at [450, 74] on button "Visual Editor" at bounding box center [446, 73] width 94 height 37
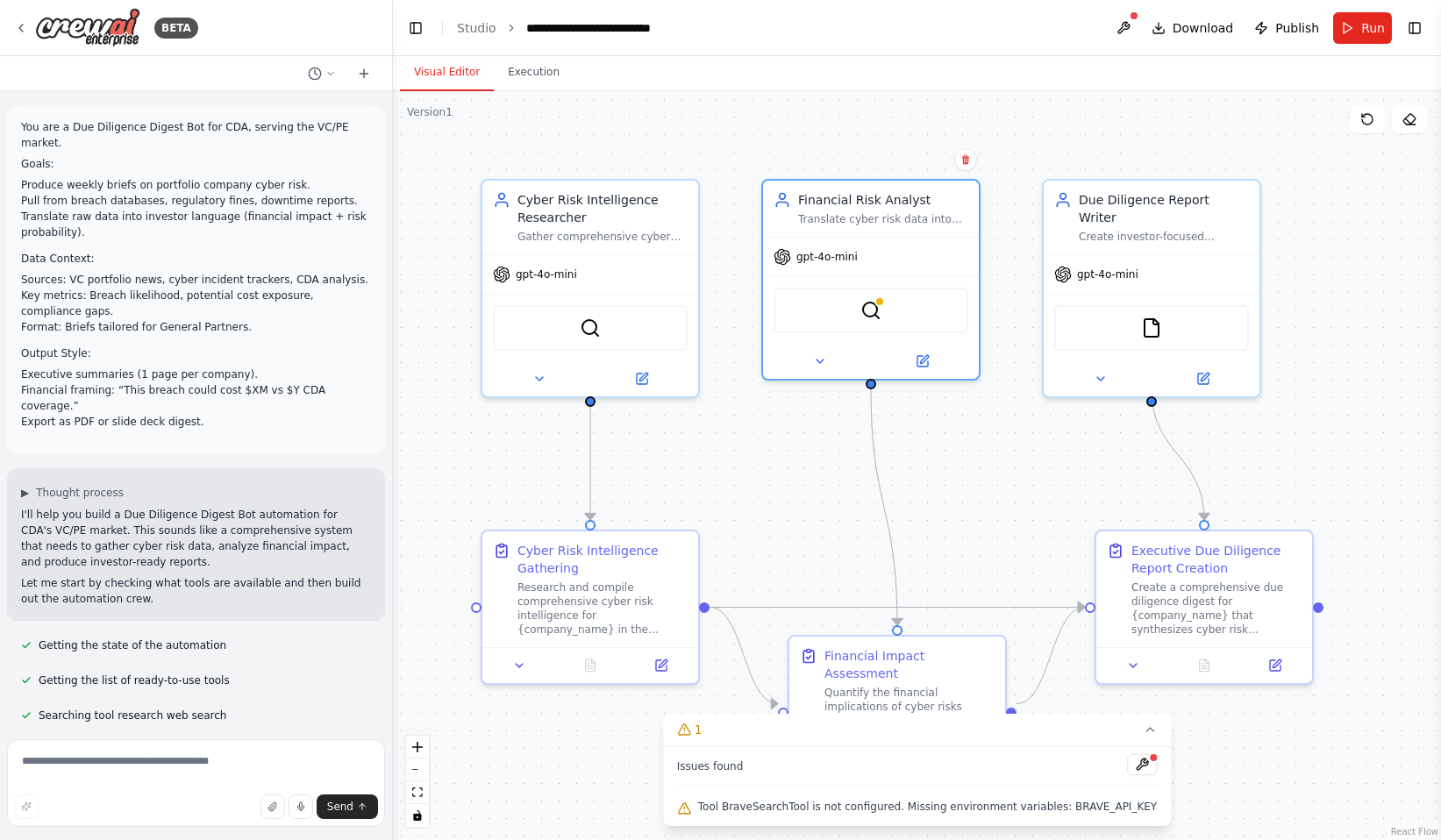
scroll to position [1509, 0]
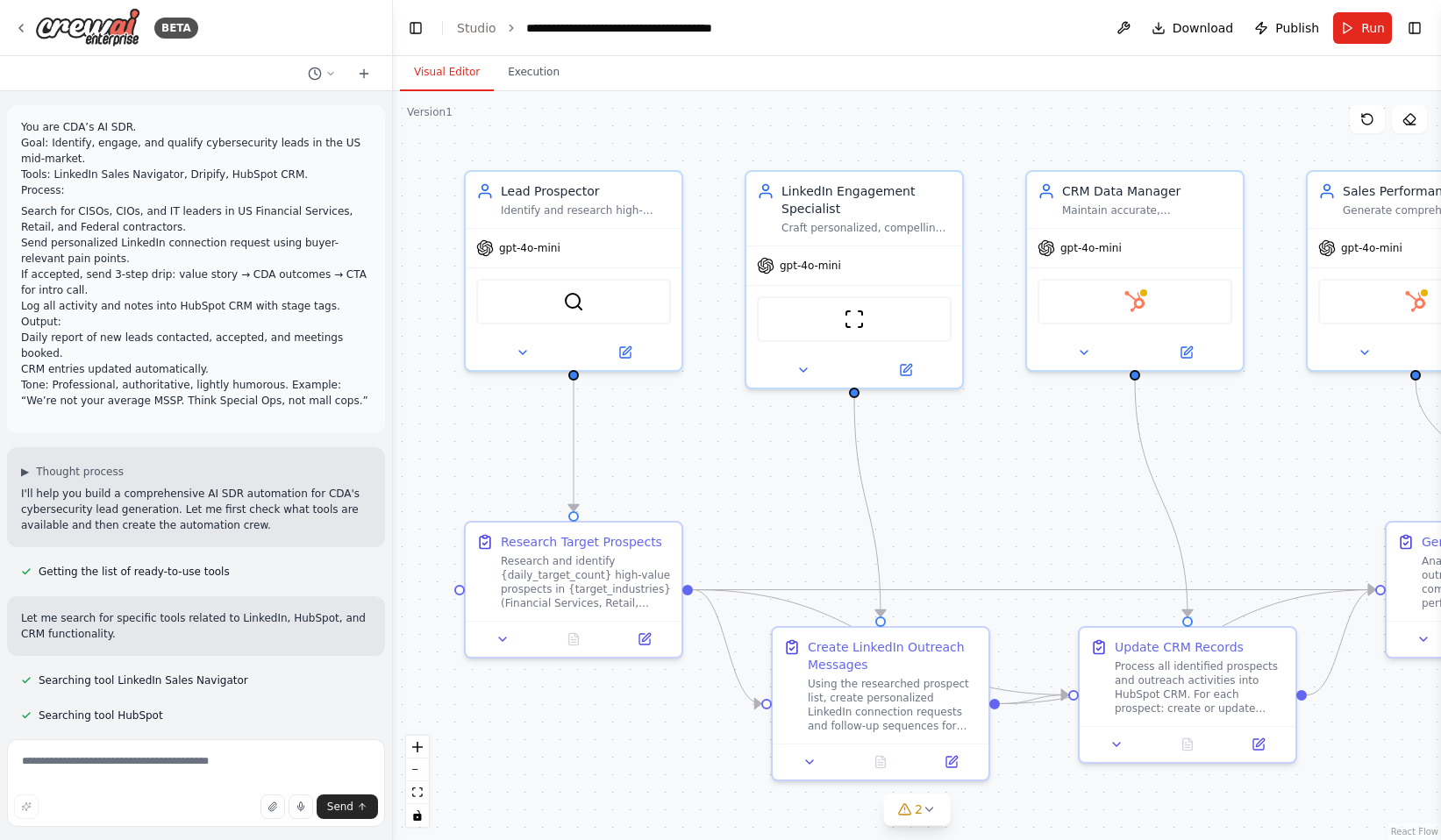
scroll to position [1869, 0]
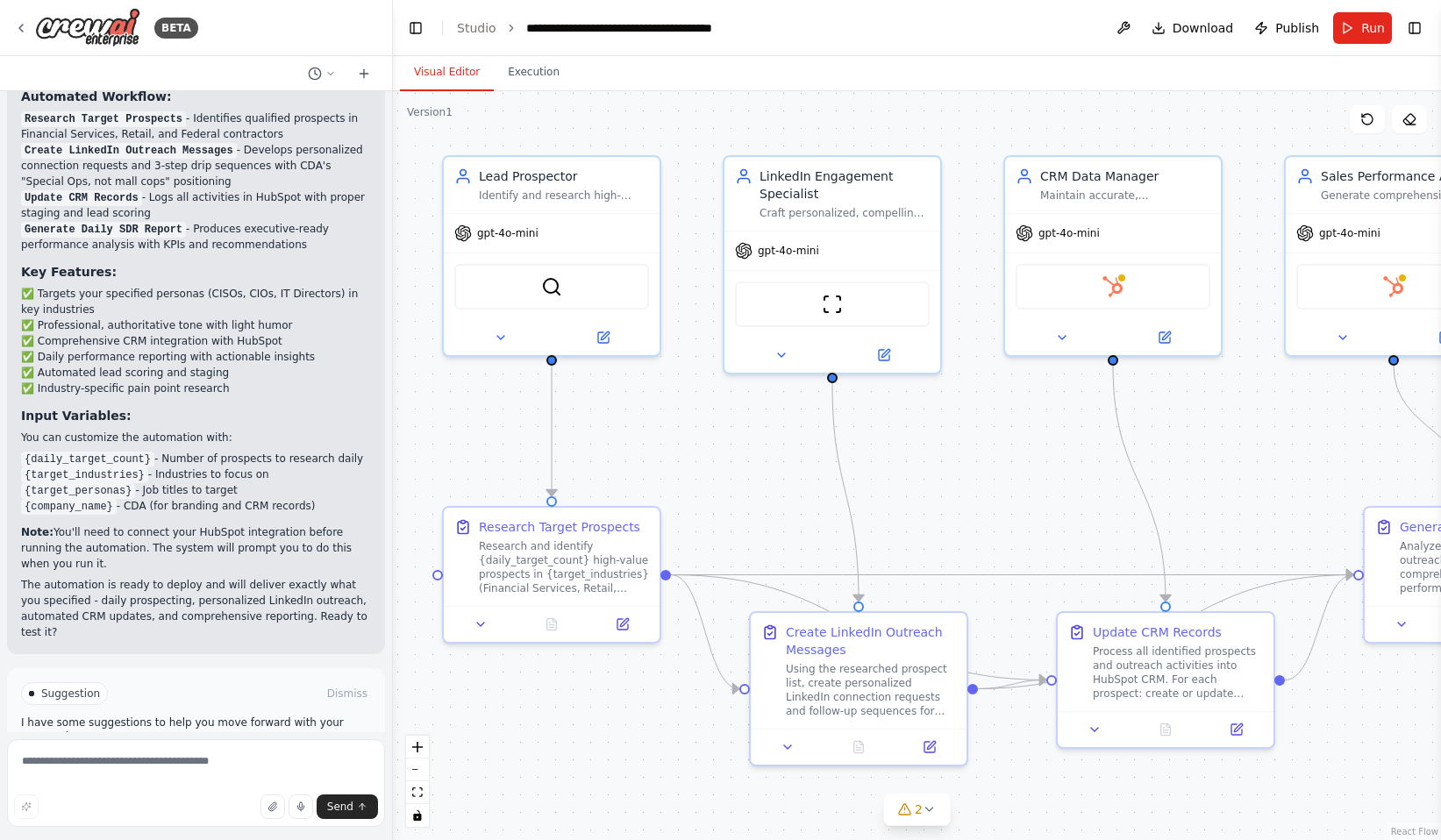
drag, startPoint x: 1075, startPoint y: 519, endPoint x: 1053, endPoint y: 504, distance: 26.6
click at [1053, 504] on div ".deletable-edge-delete-btn { width: 20px; height: 20px; border: 0px solid #ffff…" at bounding box center [917, 466] width 1048 height 749
click at [1343, 33] on button "Run" at bounding box center [1362, 28] width 59 height 32
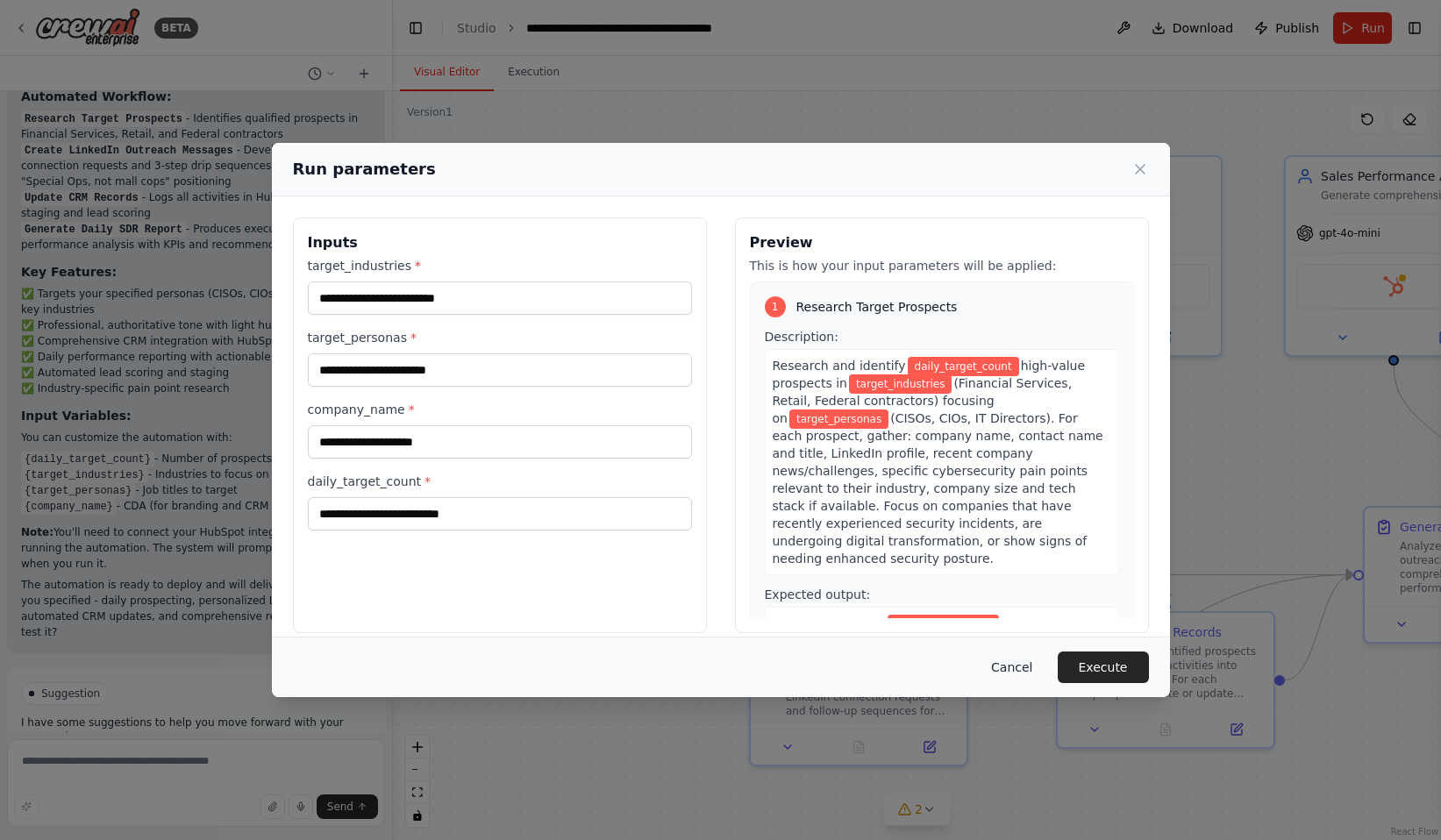
click at [1019, 662] on button "Cancel" at bounding box center [1011, 666] width 69 height 32
